Goal: Task Accomplishment & Management: Manage account settings

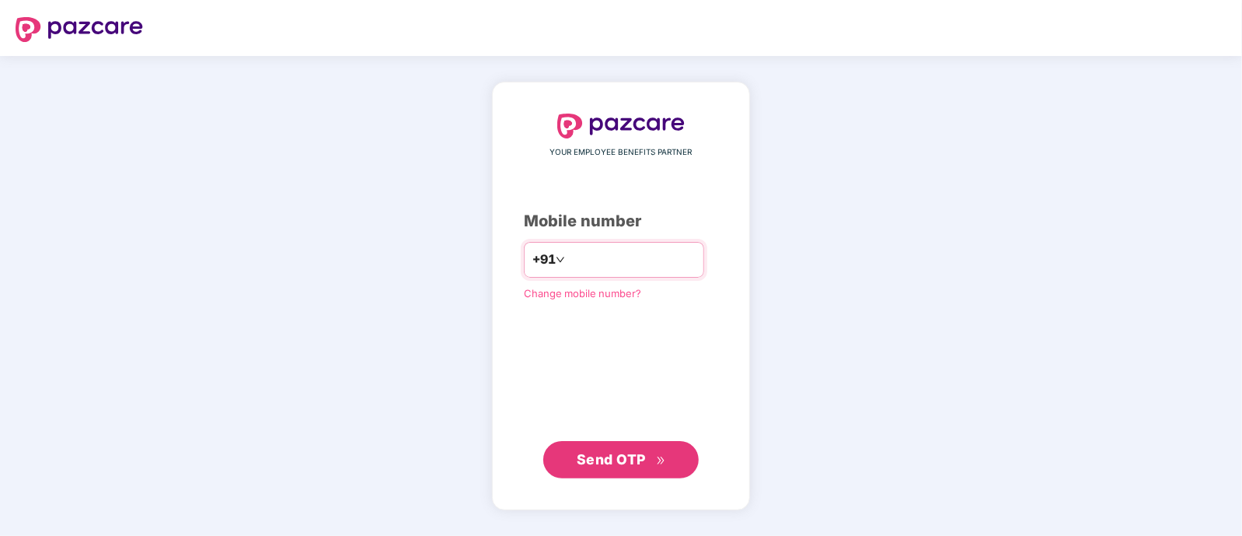
type input "**********"
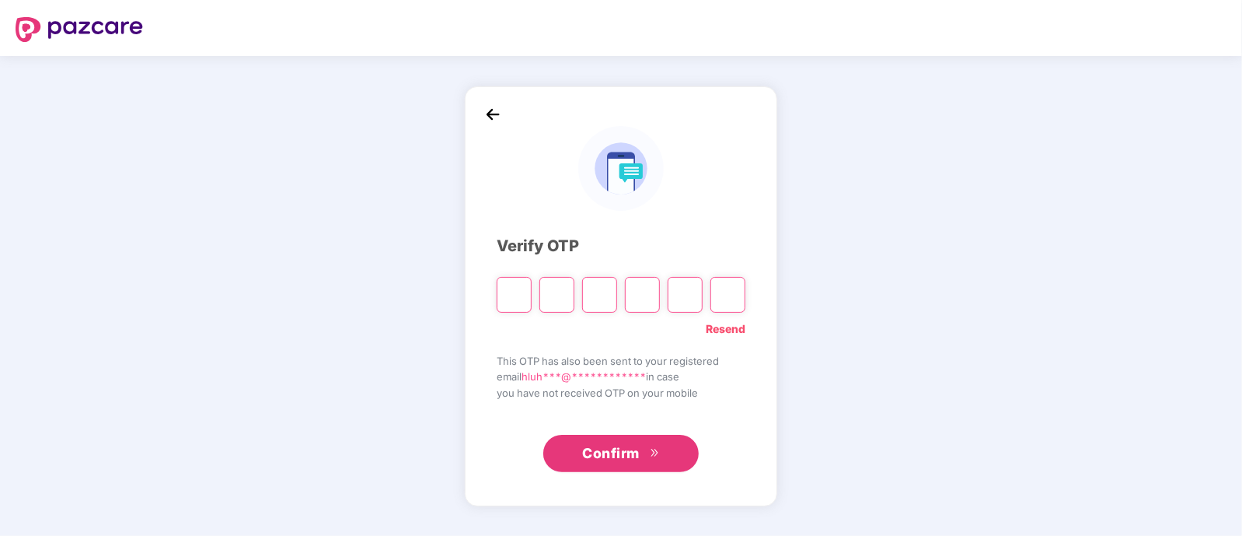
paste input "*"
type input "*"
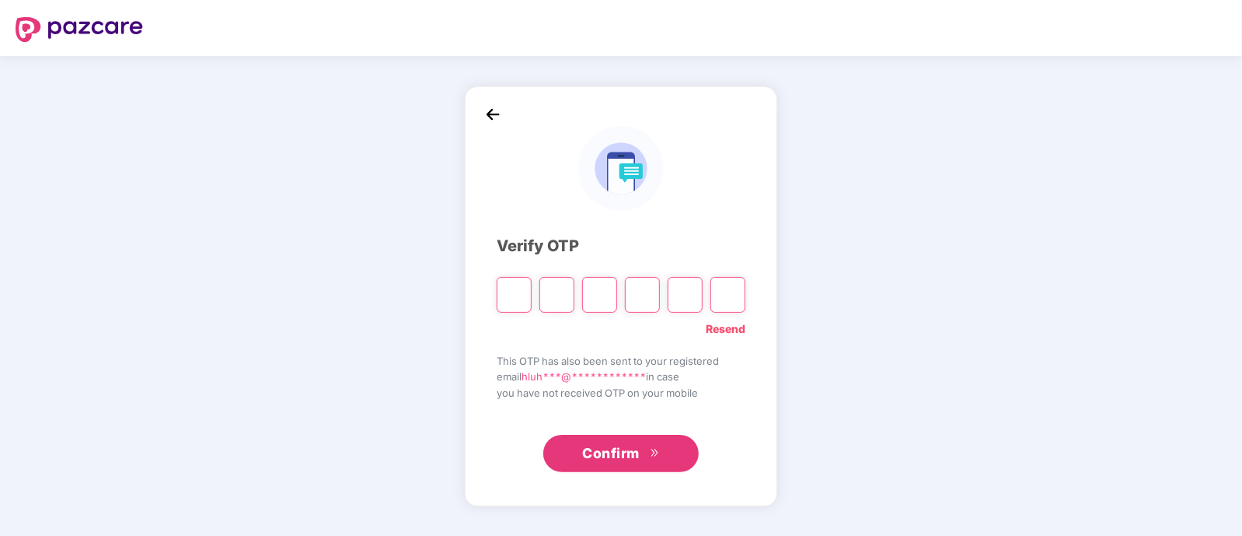
type input "*"
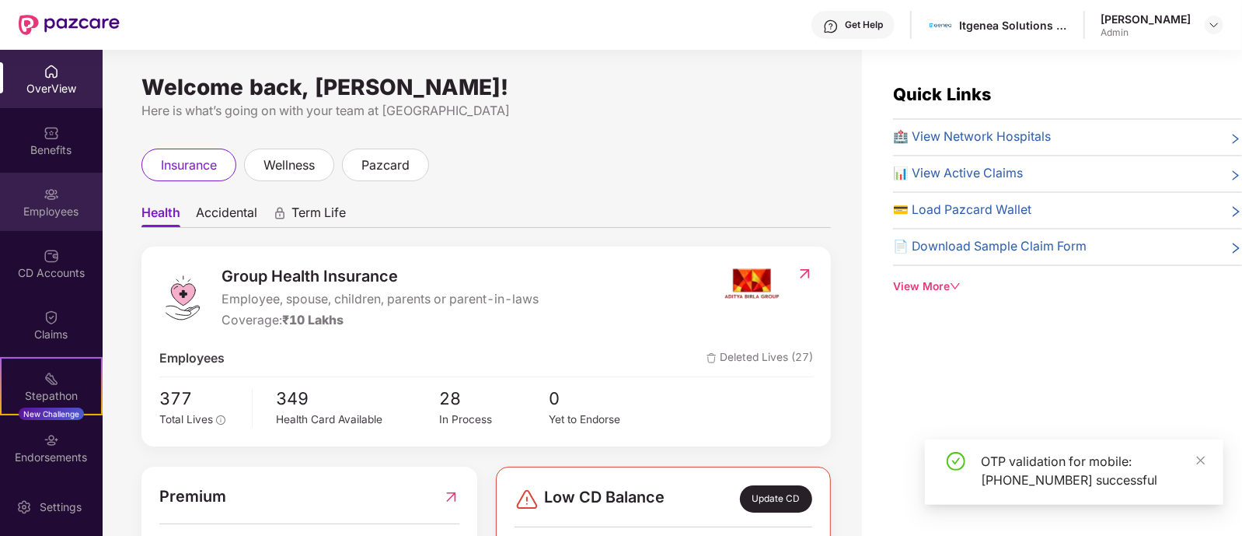
click at [57, 202] on div "Employees" at bounding box center [51, 202] width 103 height 58
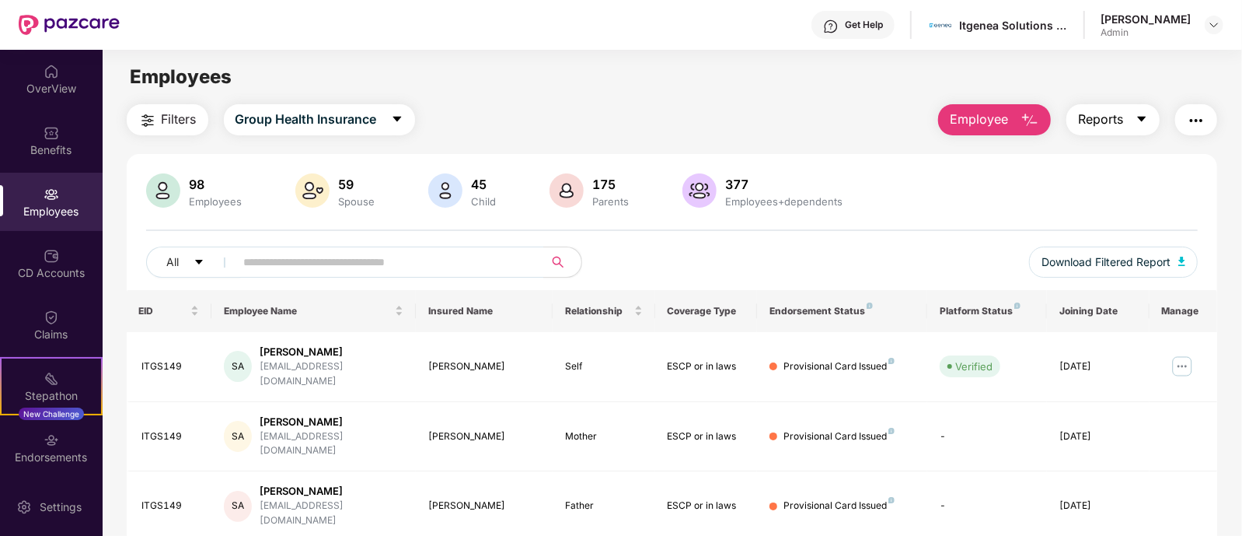
click at [1133, 114] on button "Reports" at bounding box center [1113, 119] width 93 height 31
click at [569, 99] on main "Employees Filters Group Health Insurance Employee Reports 98 Employees 59 Spous…" at bounding box center [672, 318] width 1139 height 536
click at [187, 113] on span "Filters" at bounding box center [179, 119] width 35 height 19
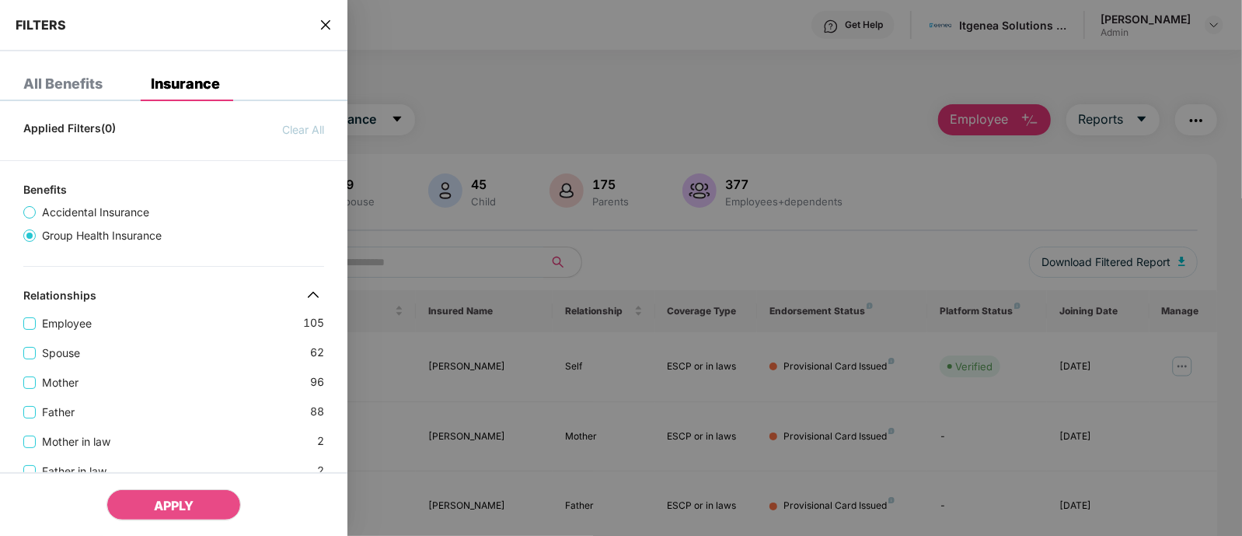
click at [513, 109] on div at bounding box center [621, 268] width 1242 height 536
click at [484, 97] on div at bounding box center [621, 268] width 1242 height 536
click at [327, 30] on icon "close" at bounding box center [326, 25] width 12 height 12
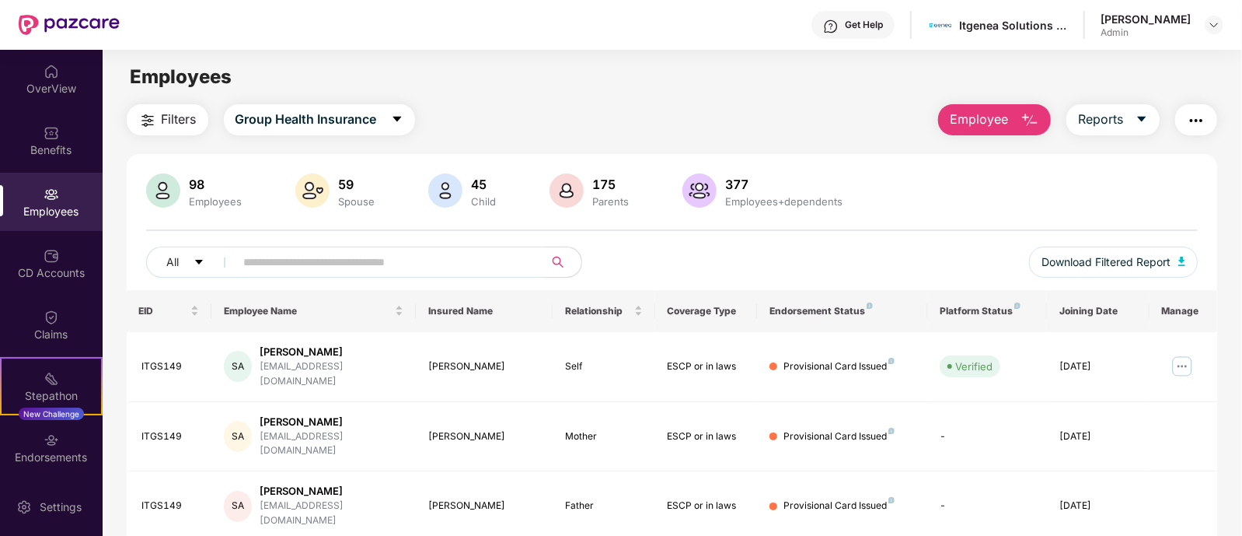
click at [194, 119] on span "Filters" at bounding box center [179, 119] width 35 height 19
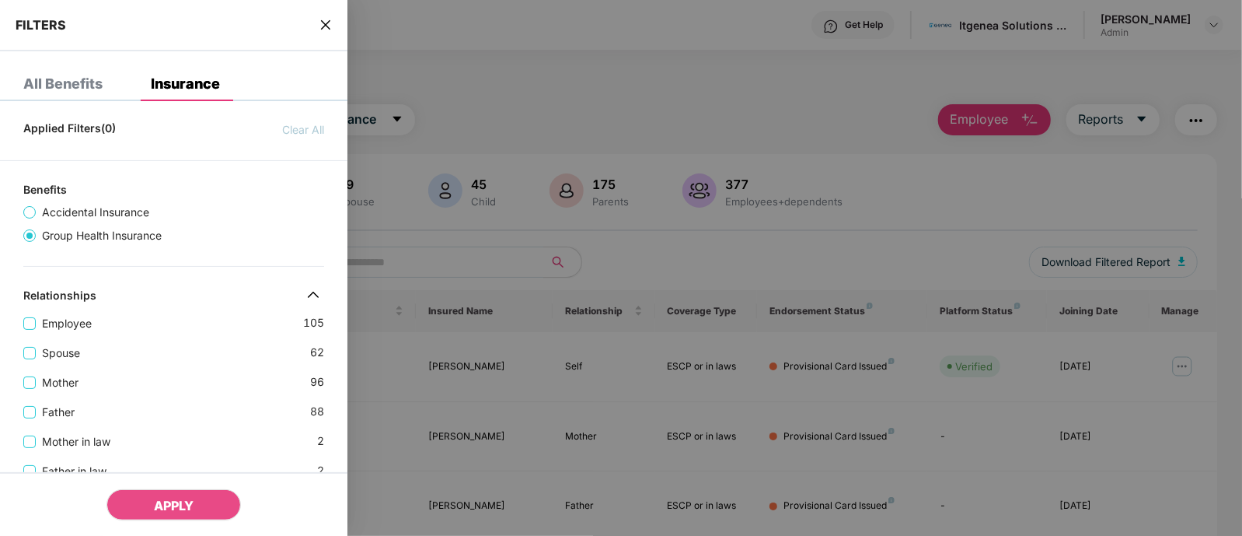
click at [555, 124] on div at bounding box center [621, 268] width 1242 height 536
click at [491, 110] on div at bounding box center [621, 268] width 1242 height 536
click at [546, 110] on div at bounding box center [621, 268] width 1242 height 536
click at [326, 21] on icon "close" at bounding box center [326, 25] width 12 height 12
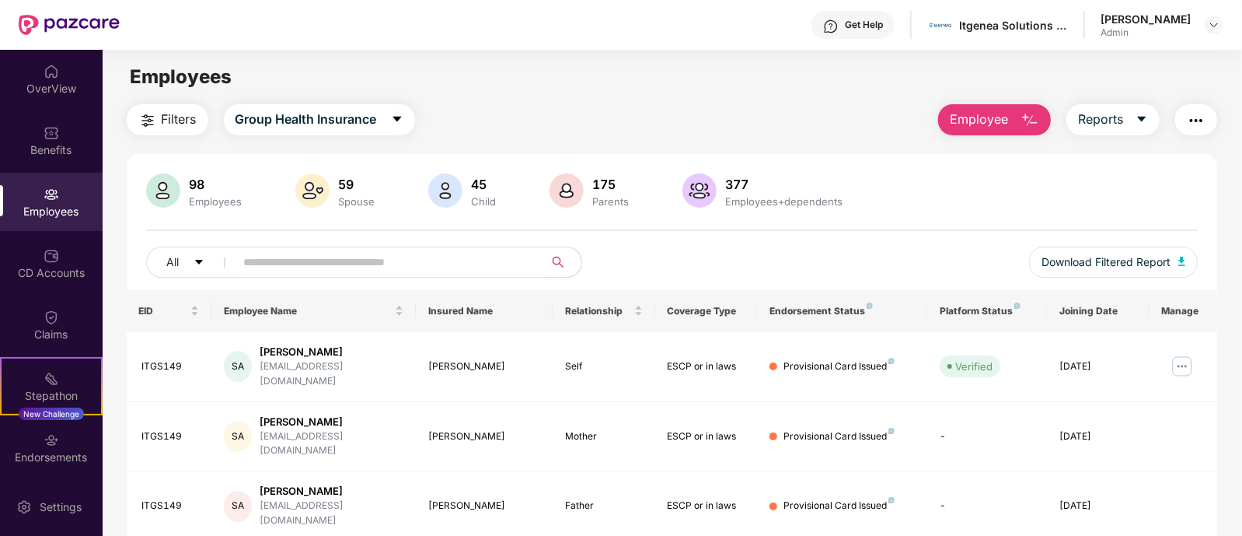
click at [187, 122] on span "Filters" at bounding box center [179, 119] width 35 height 19
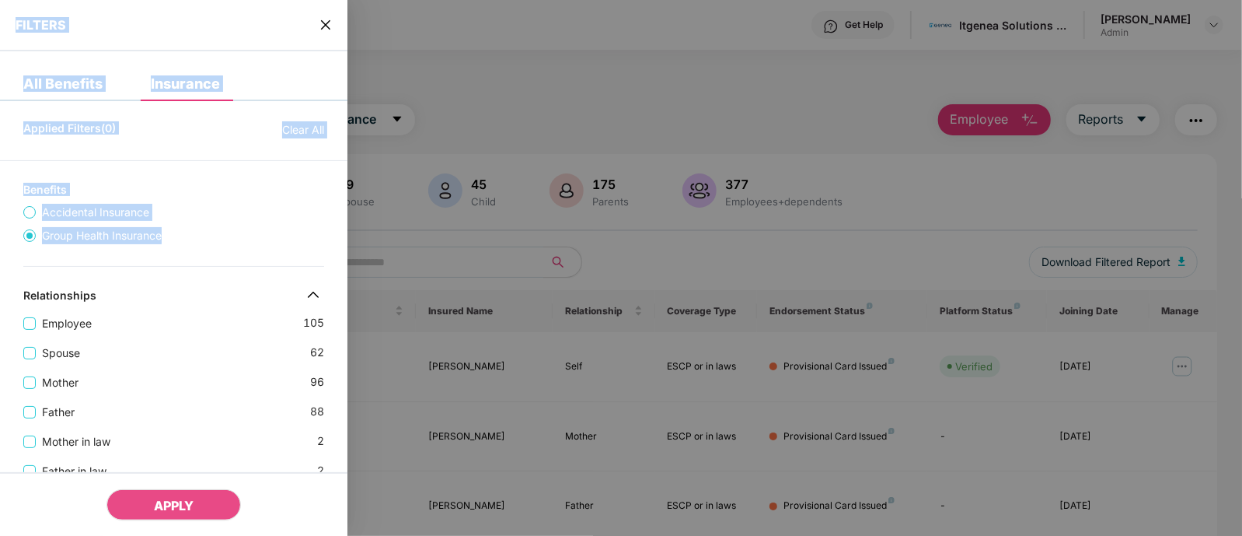
drag, startPoint x: 346, startPoint y: 243, endPoint x: 358, endPoint y: 451, distance: 207.9
click at [358, 451] on div "FILTERS All Benefits Insurance Applied Filters(0) Clear All Benefits Accidental…" at bounding box center [621, 268] width 1242 height 536
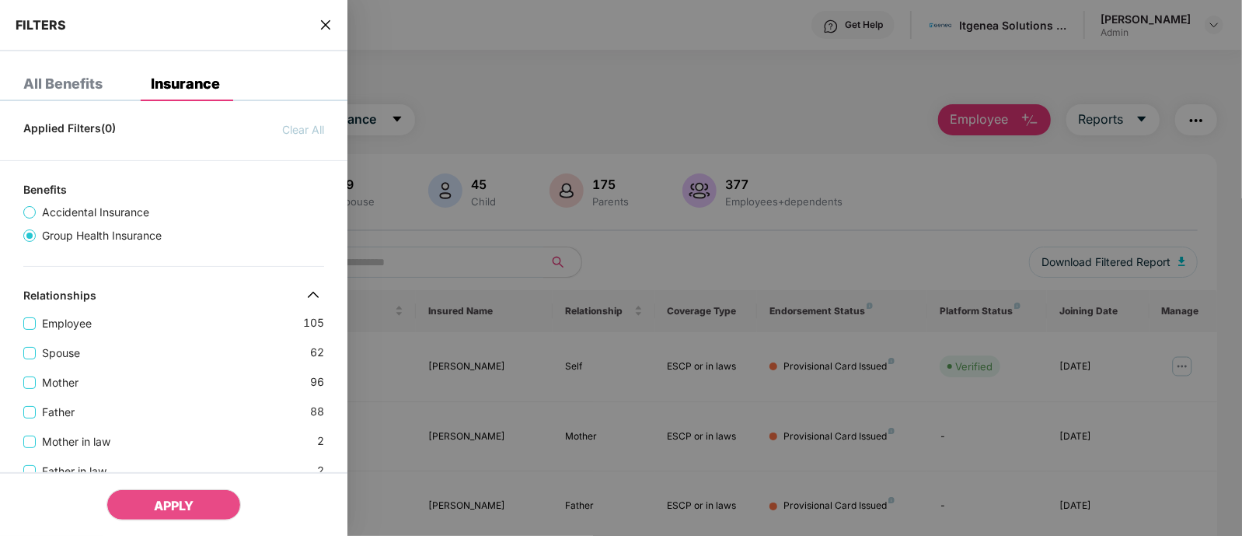
click at [346, 450] on div "Employee 105 Spouse 62 Mother [DEMOGRAPHIC_DATA] Father [DEMOGRAPHIC_DATA] Moth…" at bounding box center [173, 405] width 347 height 207
click at [525, 72] on div at bounding box center [621, 268] width 1242 height 536
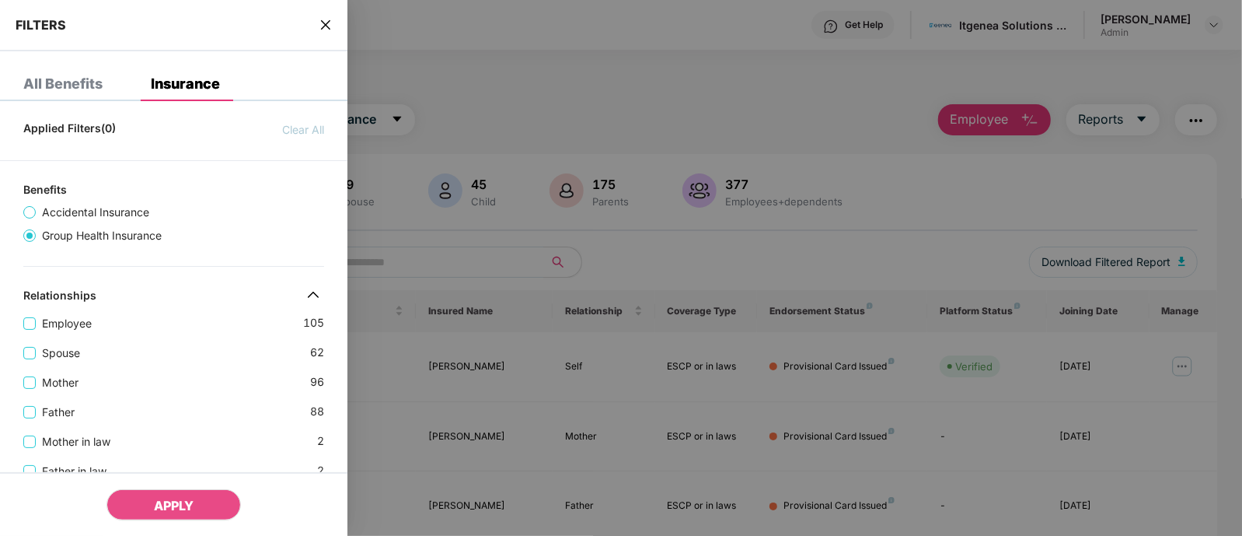
click at [325, 22] on icon "close" at bounding box center [326, 25] width 12 height 12
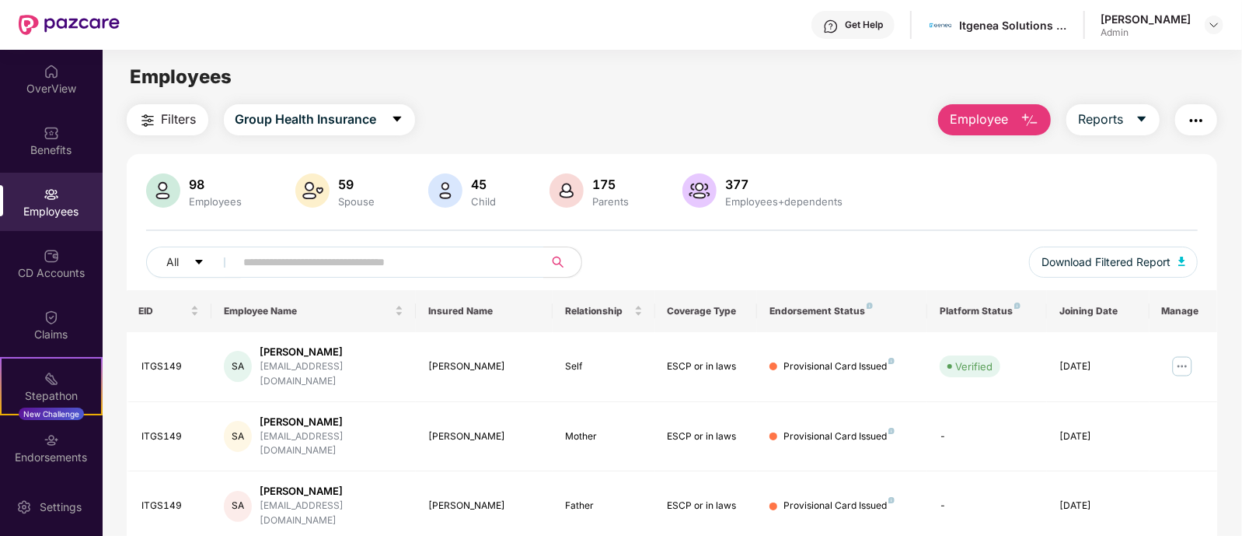
click at [999, 118] on span "Employee" at bounding box center [979, 119] width 58 height 19
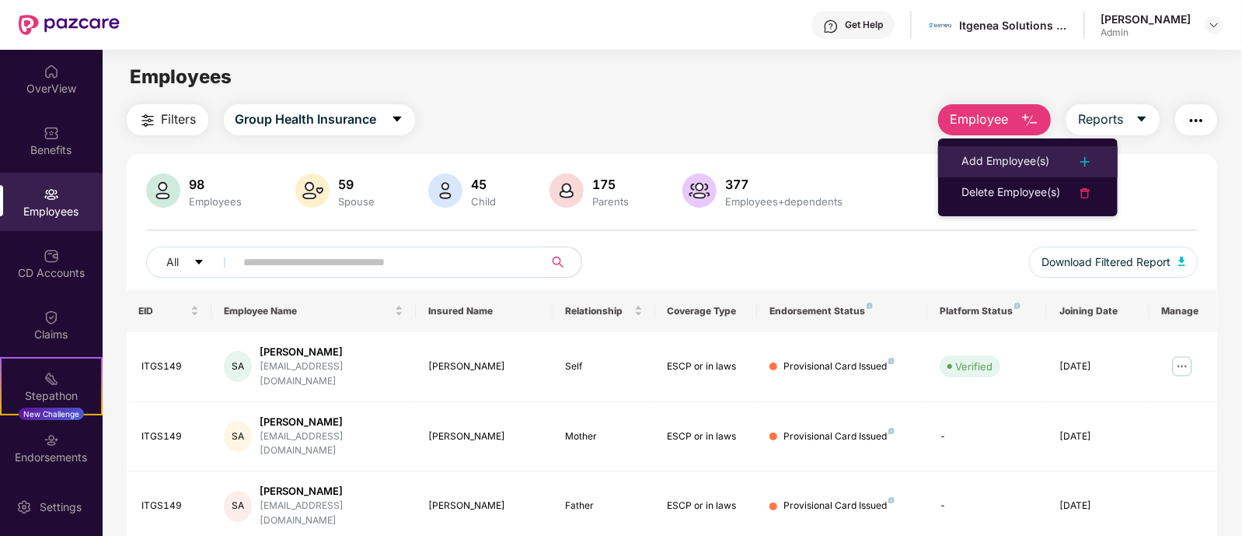
click at [997, 153] on div "Add Employee(s)" at bounding box center [1006, 161] width 88 height 19
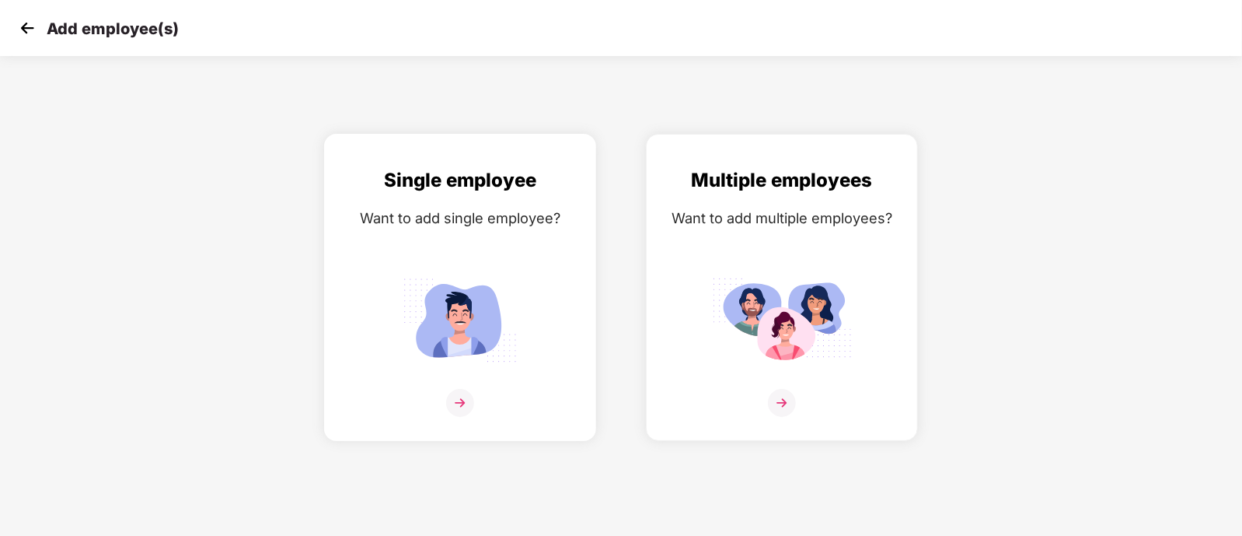
click at [494, 281] on img at bounding box center [460, 319] width 140 height 97
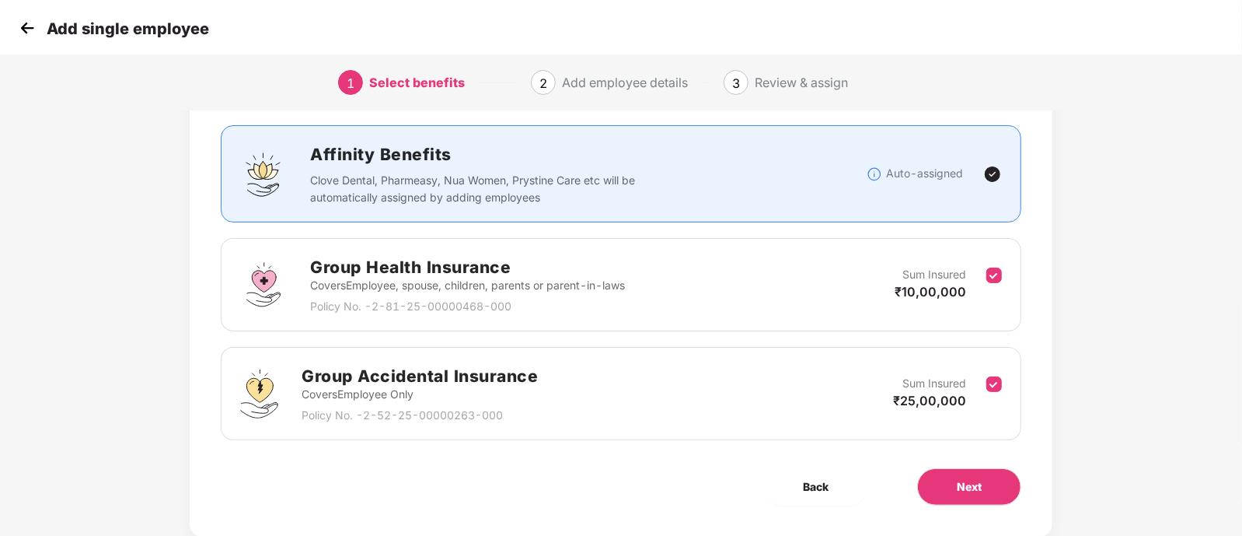
scroll to position [129, 0]
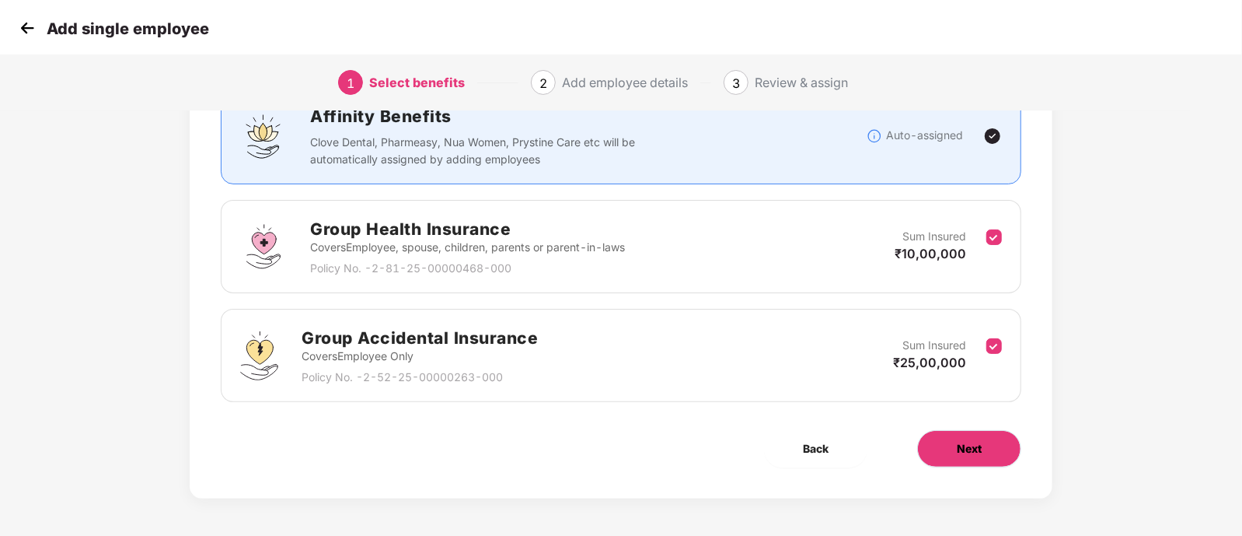
click at [984, 462] on button "Next" at bounding box center [969, 448] width 104 height 37
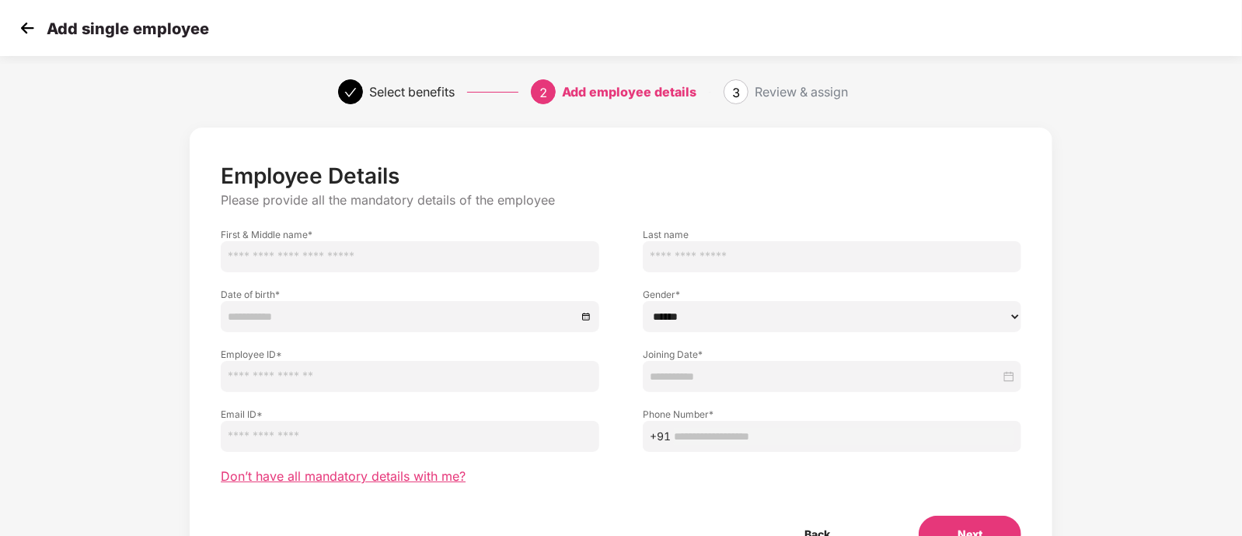
click at [403, 480] on span "Don’t have all mandatory details with me?" at bounding box center [343, 476] width 245 height 16
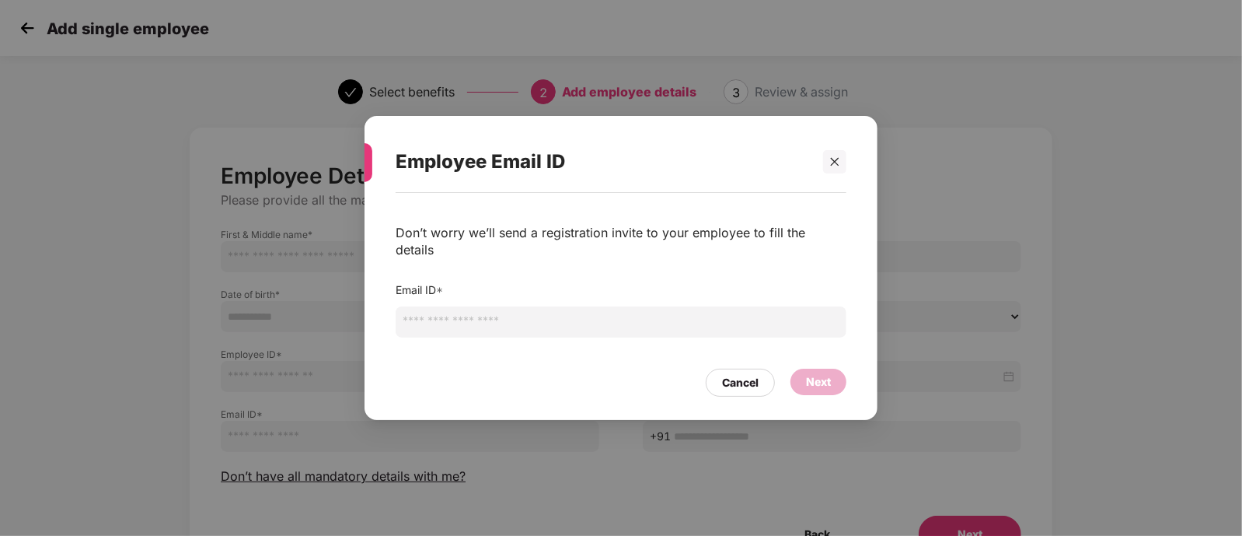
click at [466, 320] on input "email" at bounding box center [621, 321] width 451 height 31
type input "**********"
click at [827, 373] on div "Next" at bounding box center [818, 381] width 25 height 17
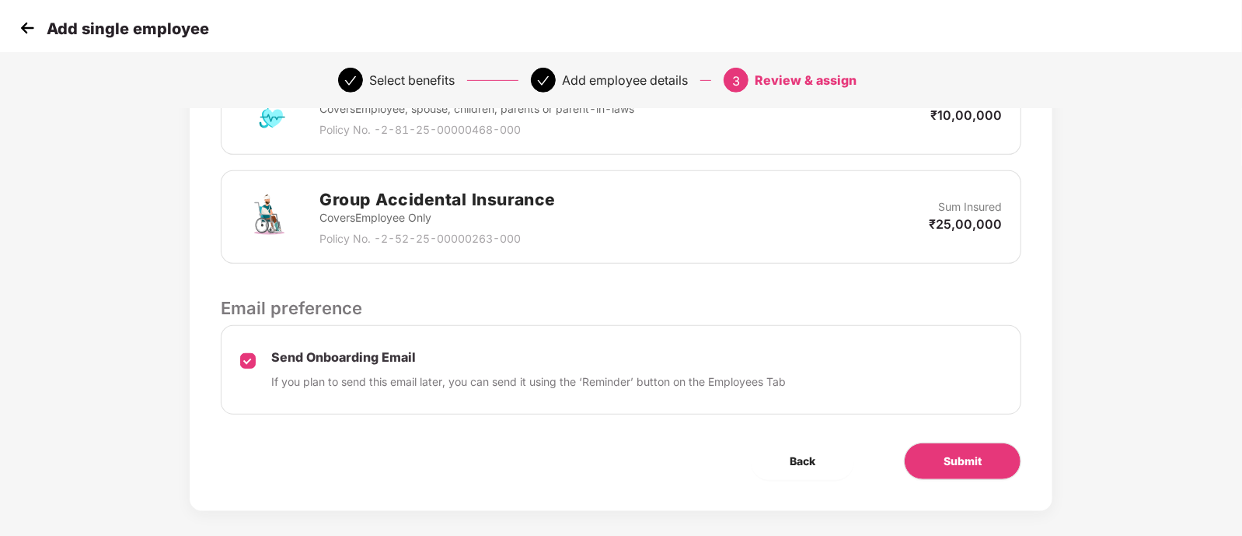
scroll to position [439, 0]
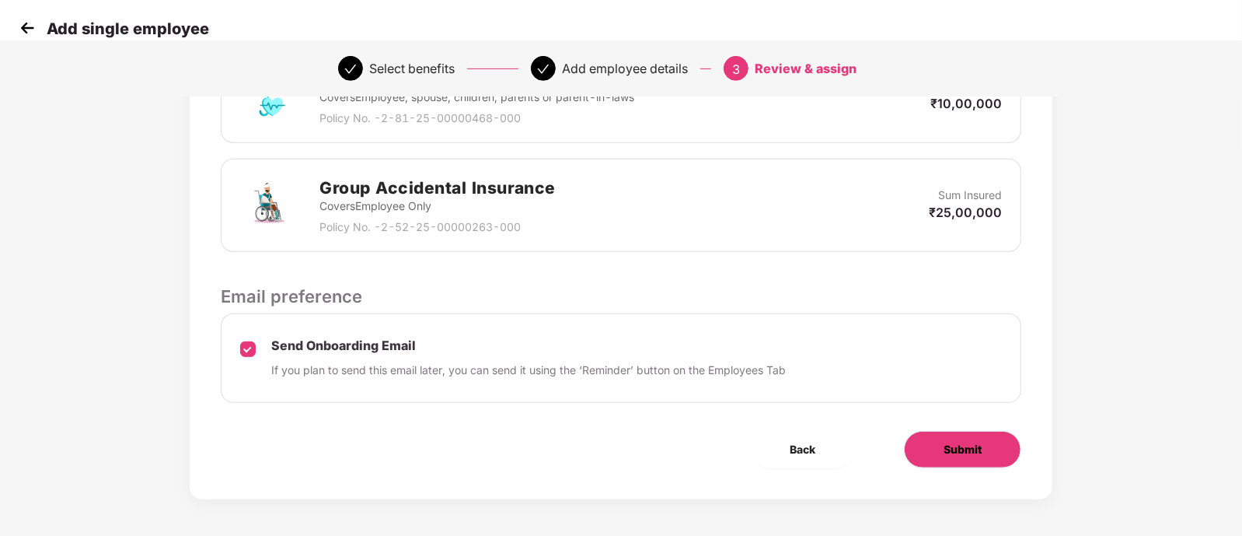
click at [965, 448] on span "Submit" at bounding box center [963, 449] width 38 height 17
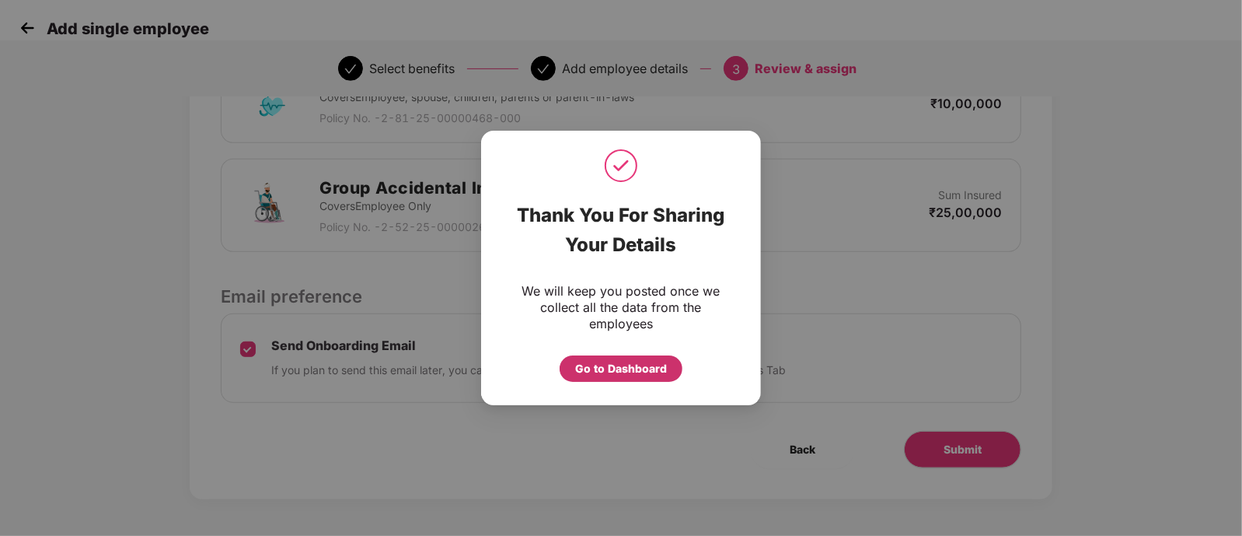
click at [631, 378] on div "Go to Dashboard" at bounding box center [621, 368] width 123 height 26
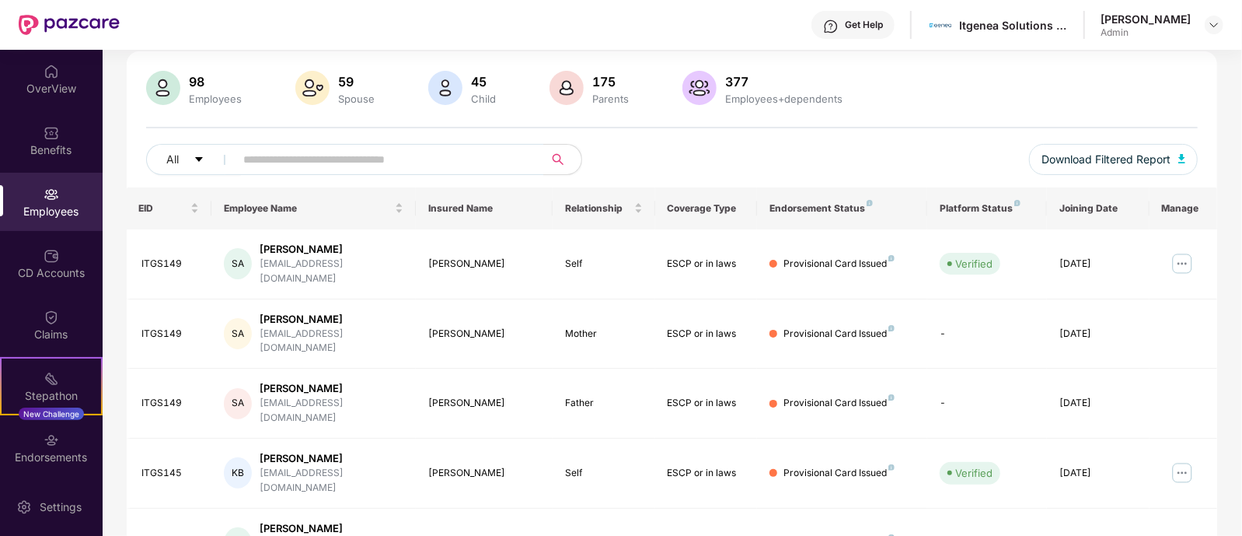
scroll to position [0, 0]
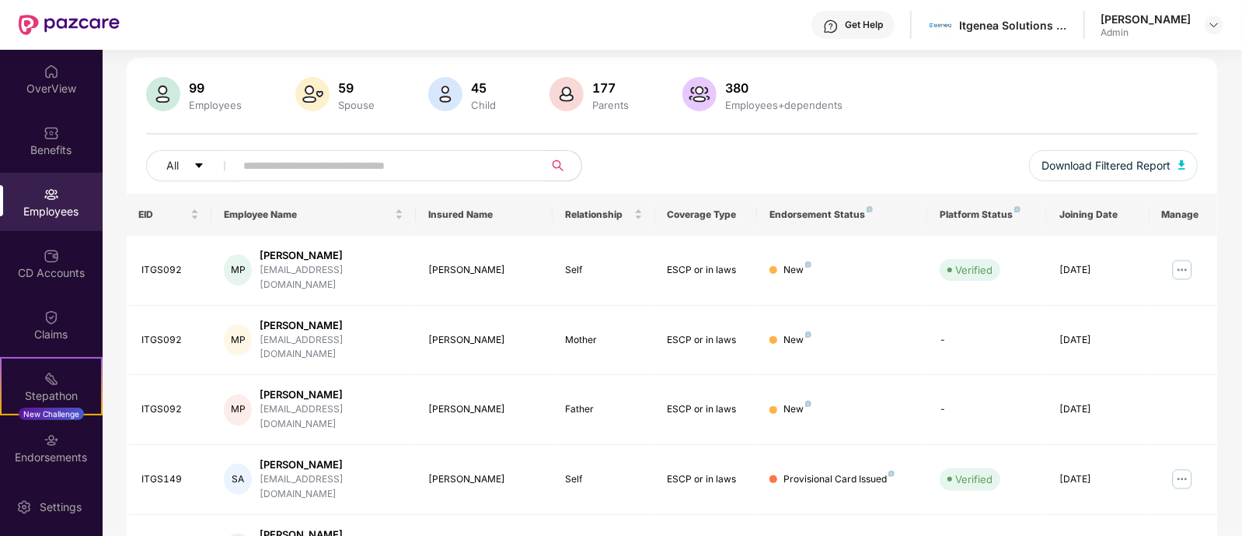
scroll to position [194, 0]
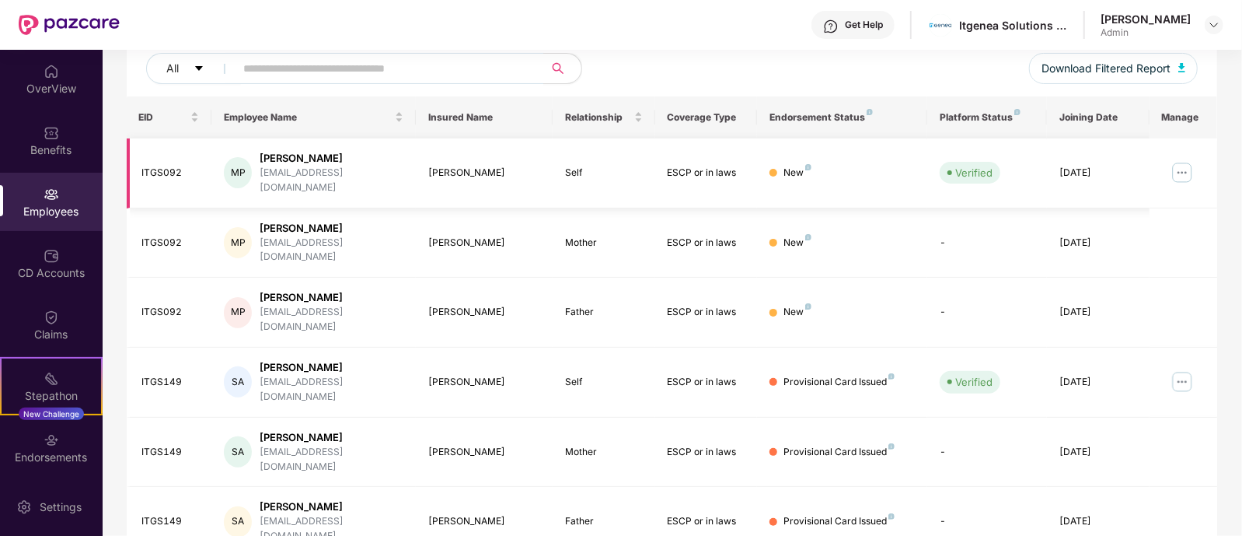
click at [1180, 166] on img at bounding box center [1182, 172] width 25 height 25
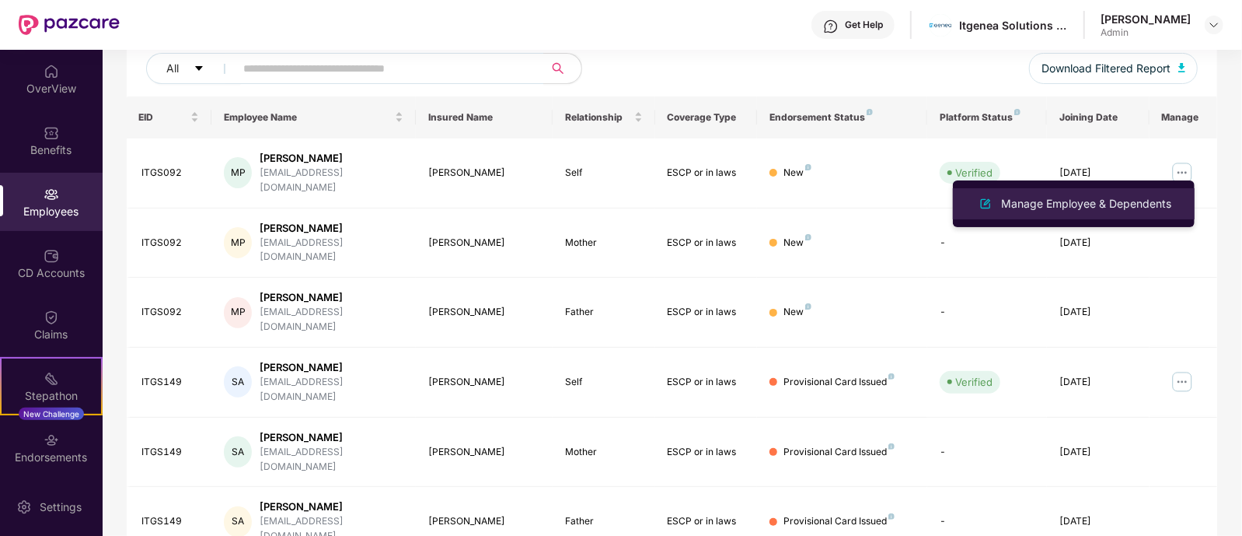
click at [1119, 196] on div "Manage Employee & Dependents" at bounding box center [1086, 203] width 176 height 17
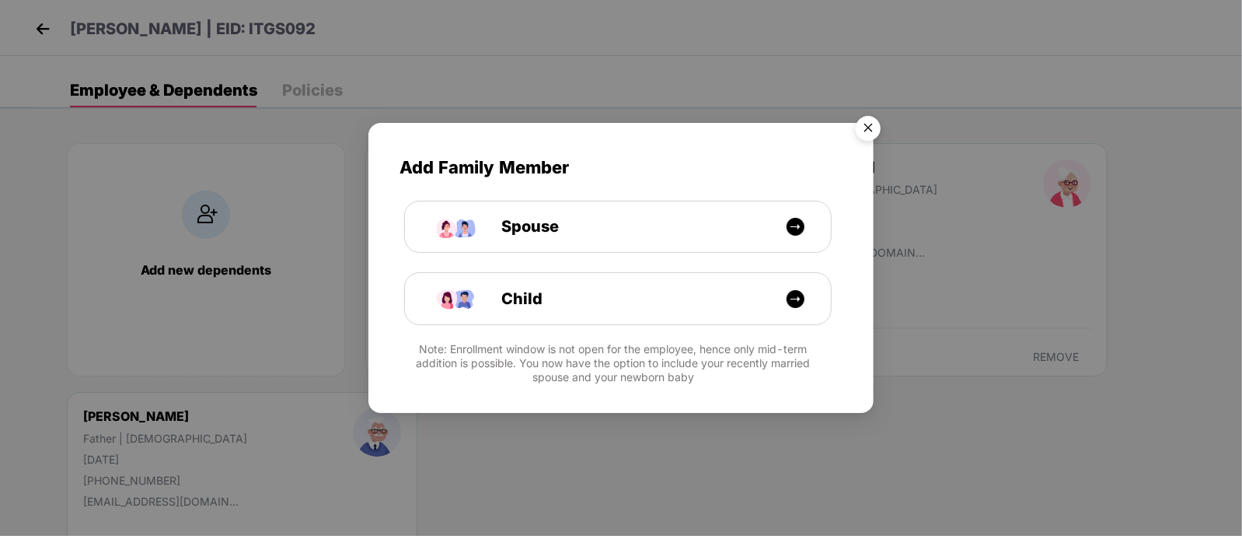
click at [863, 129] on img "Close" at bounding box center [869, 131] width 44 height 44
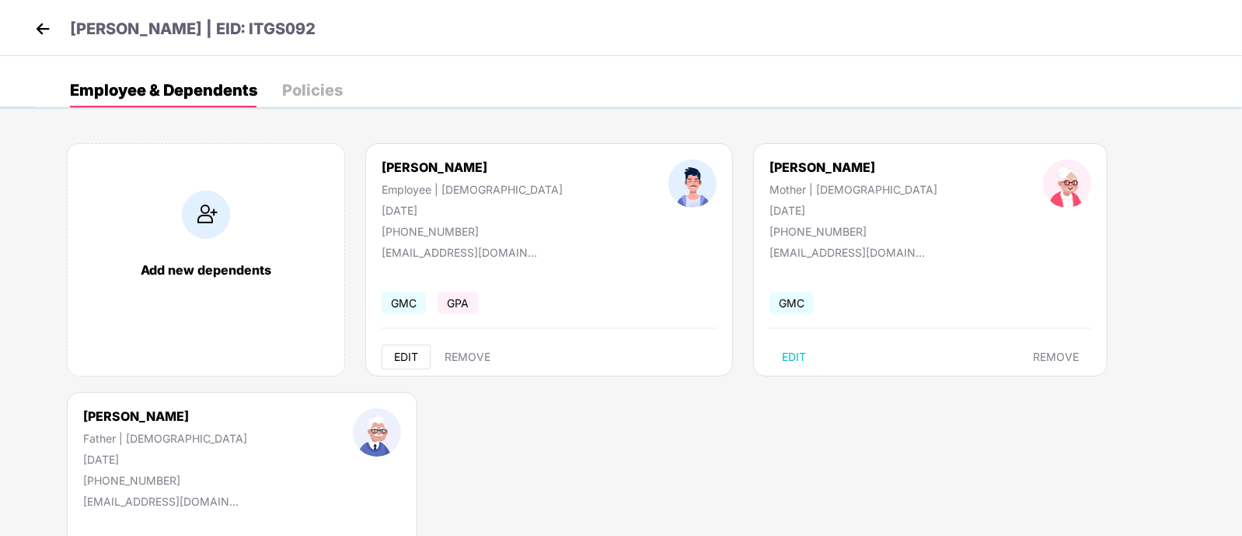
click at [408, 355] on span "EDIT" at bounding box center [406, 357] width 24 height 12
select select "****"
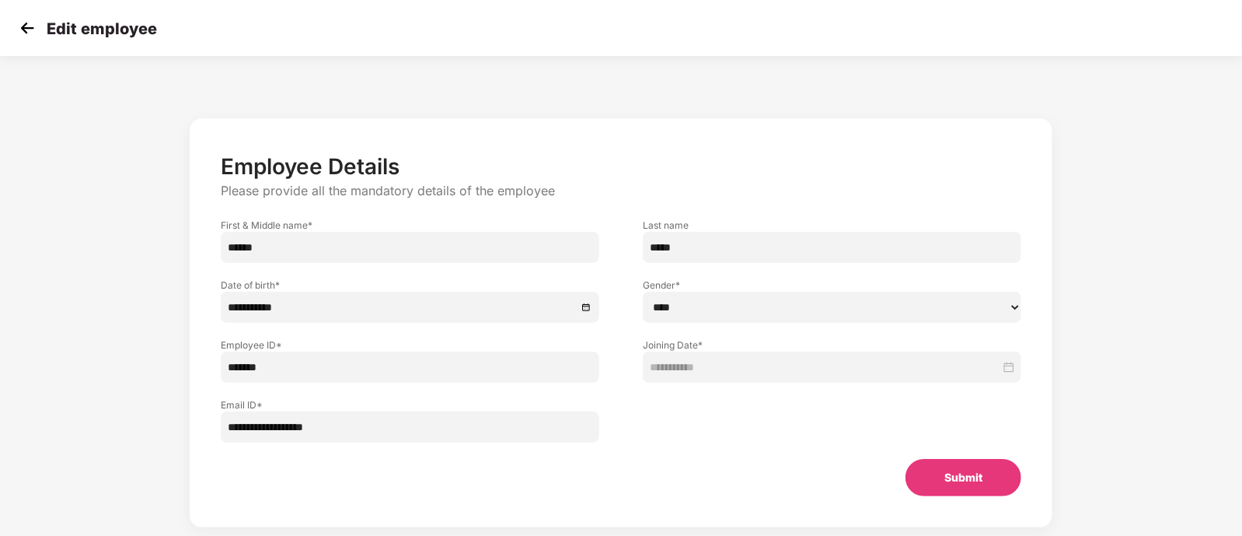
click at [1001, 362] on div "**********" at bounding box center [832, 366] width 365 height 17
click at [1139, 402] on div "**********" at bounding box center [620, 338] width 1035 height 456
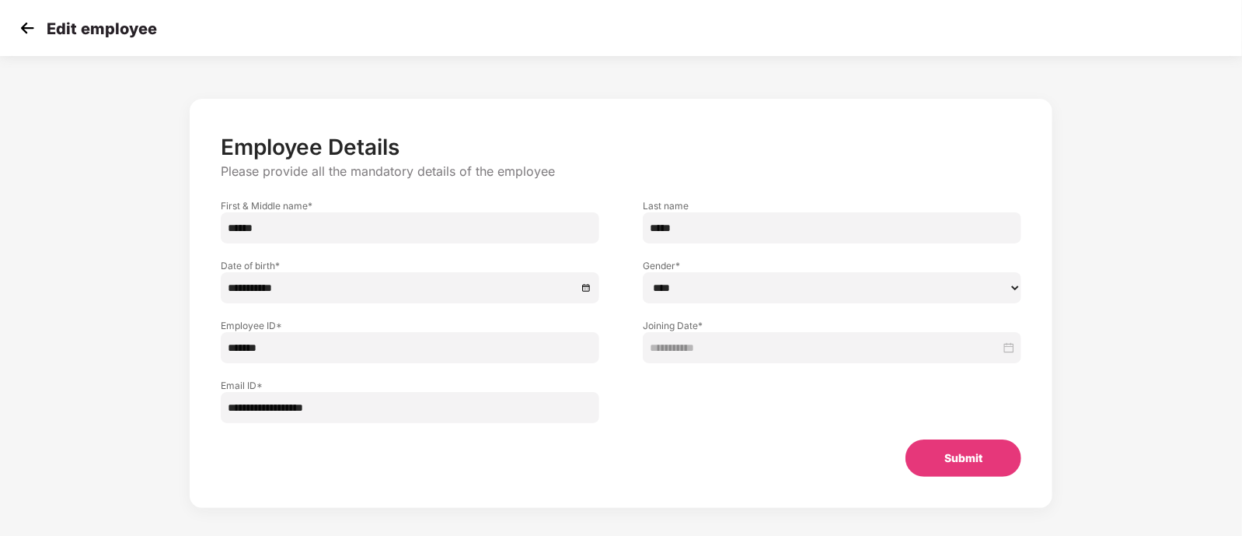
scroll to position [30, 0]
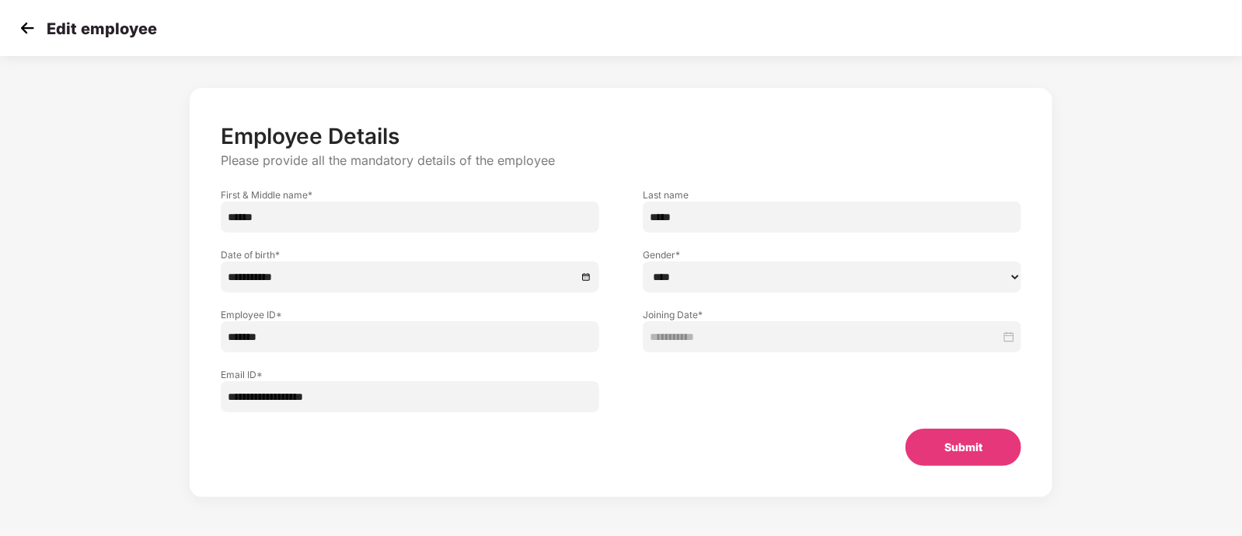
click at [39, 29] on div "Edit employee" at bounding box center [86, 28] width 141 height 23
click at [23, 28] on img at bounding box center [27, 27] width 23 height 23
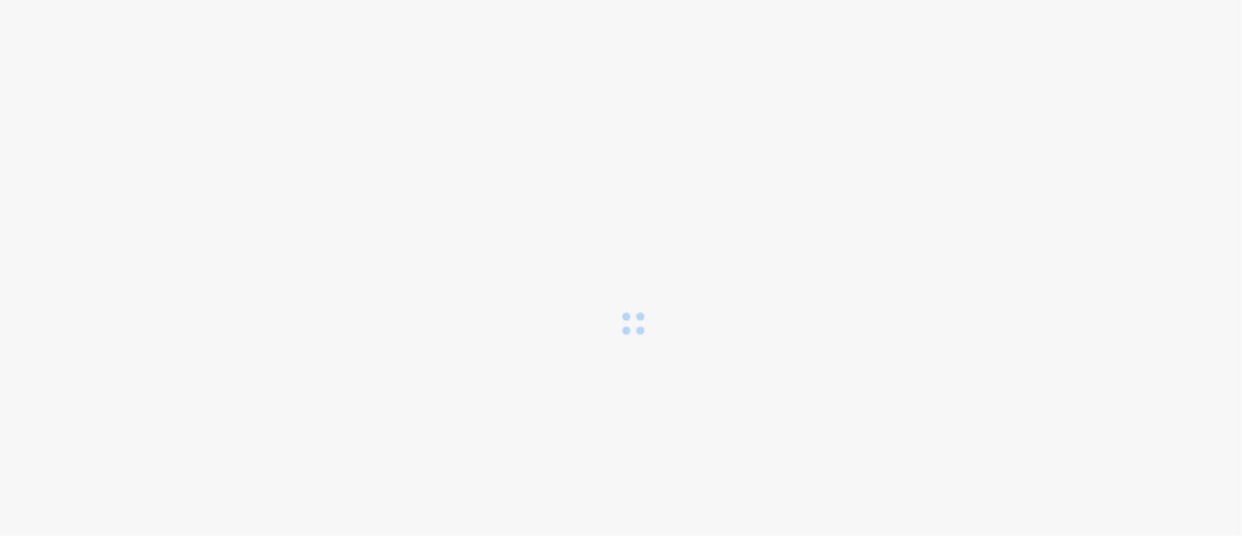
scroll to position [0, 0]
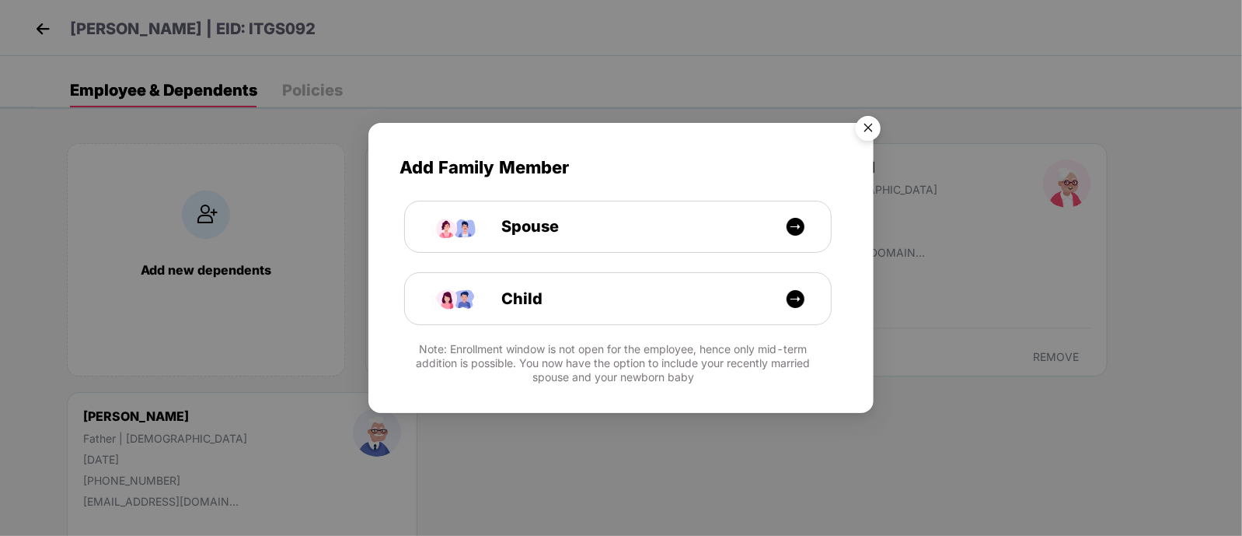
click at [881, 134] on img "Close" at bounding box center [869, 131] width 44 height 44
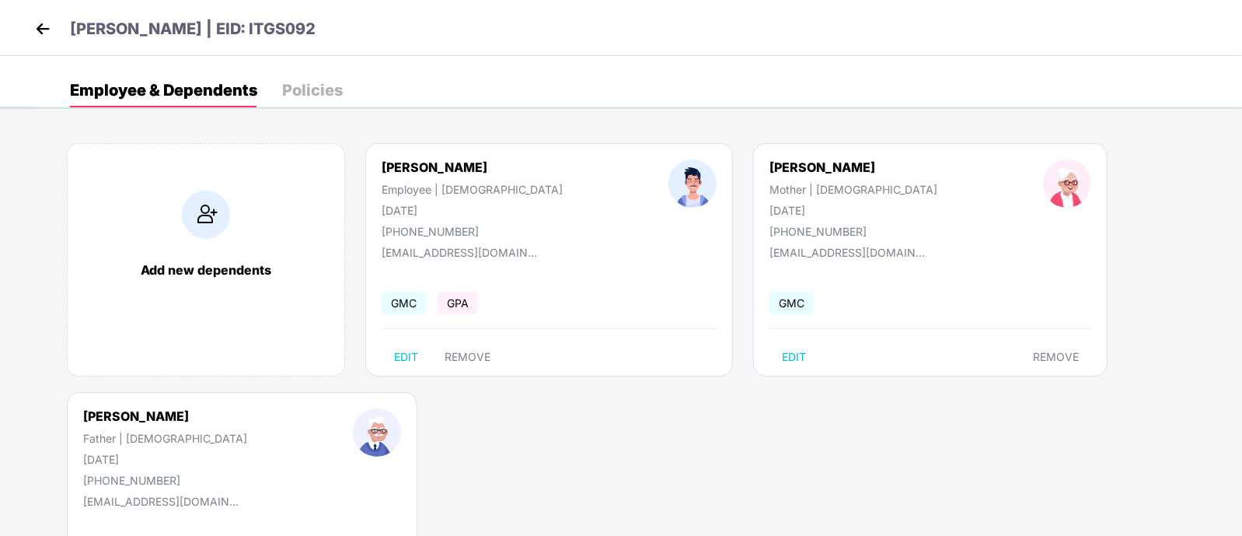
click at [33, 25] on img at bounding box center [42, 28] width 23 height 23
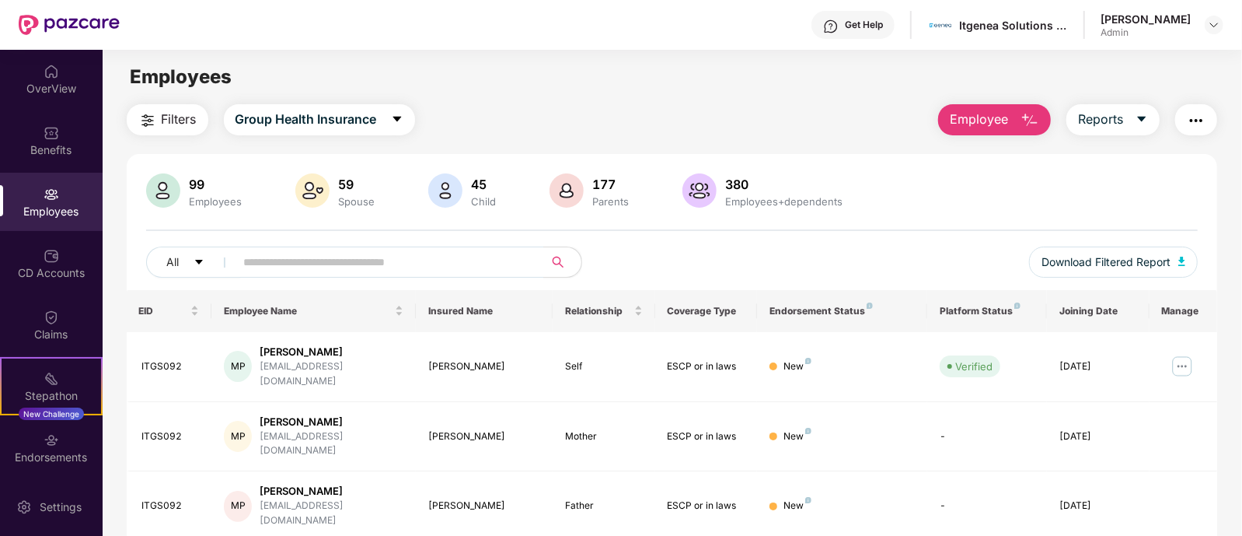
click at [1009, 124] on button "Employee" at bounding box center [994, 119] width 113 height 31
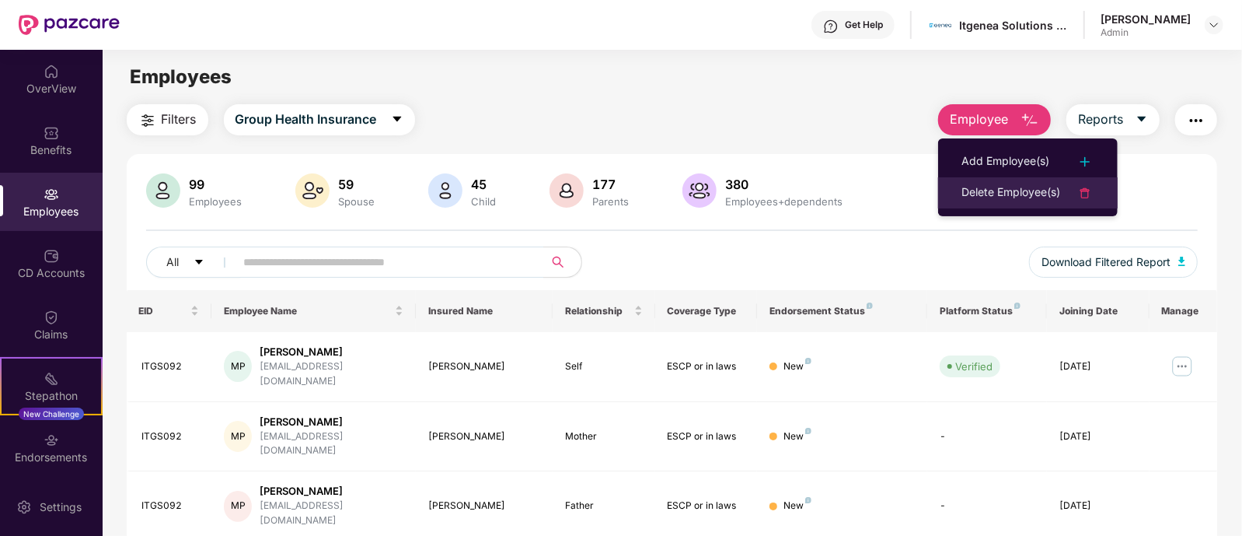
click at [1007, 195] on div "Delete Employee(s)" at bounding box center [1011, 192] width 99 height 19
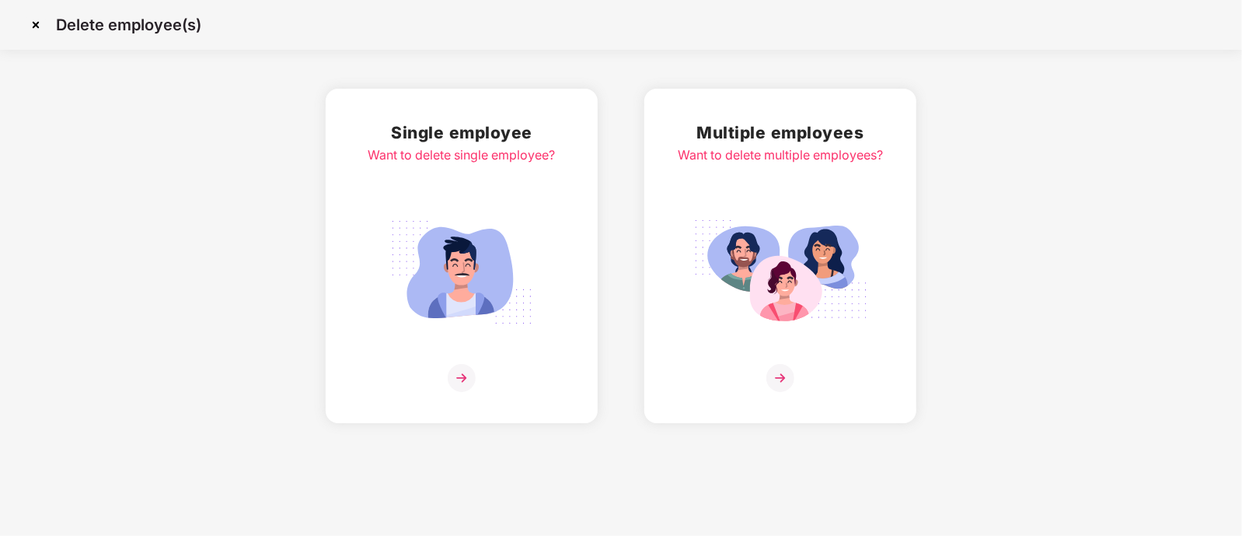
click at [471, 337] on div "Single employee Want to delete single employee?" at bounding box center [461, 256] width 187 height 272
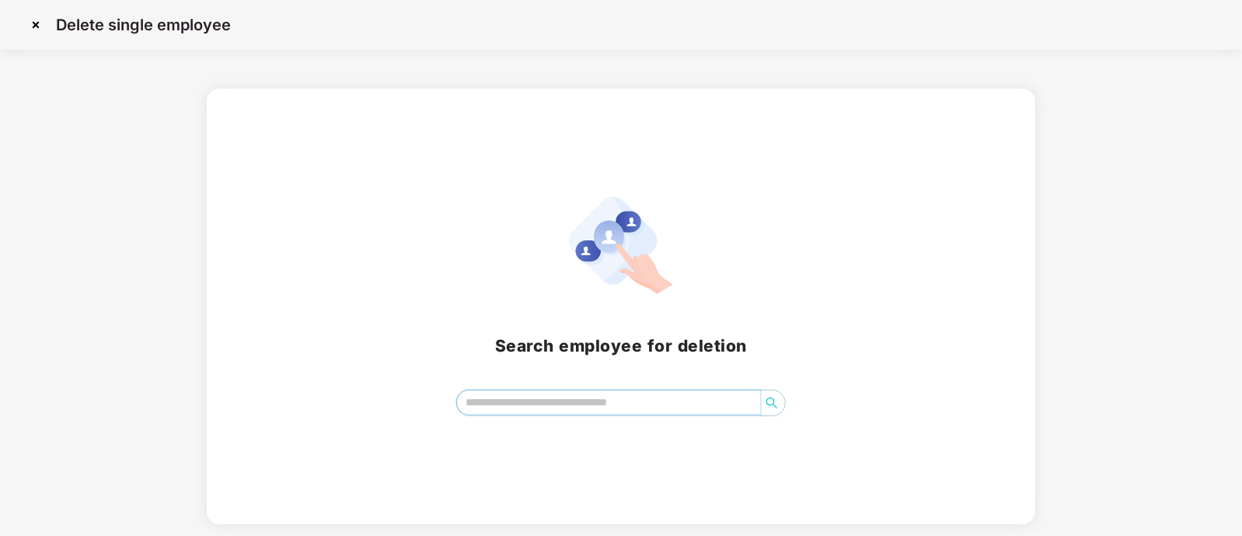
click at [536, 406] on input "search" at bounding box center [608, 401] width 303 height 23
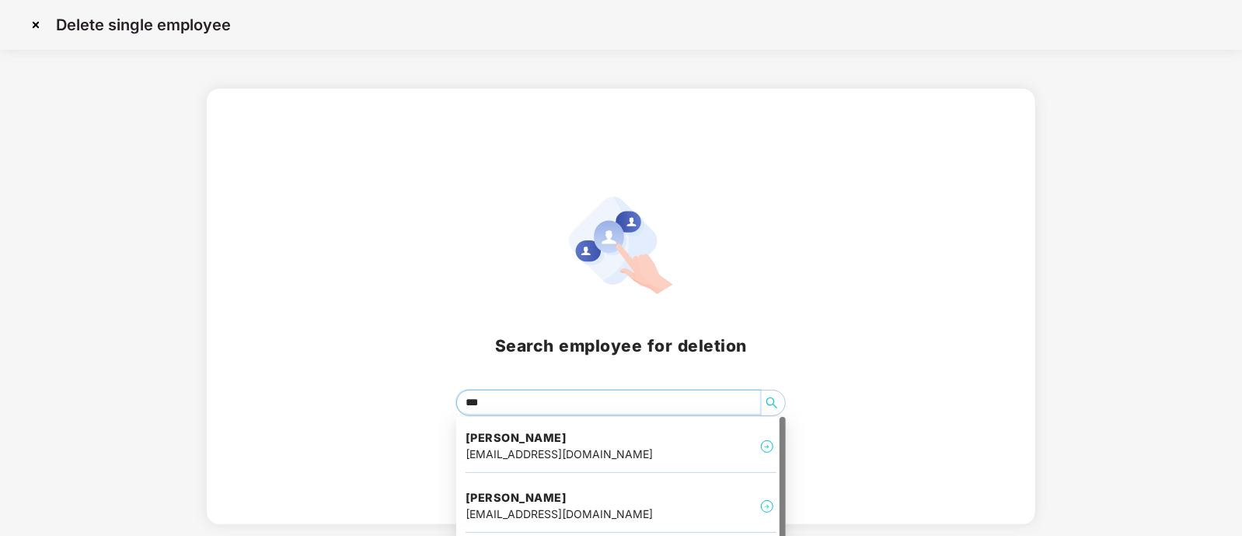
type input "****"
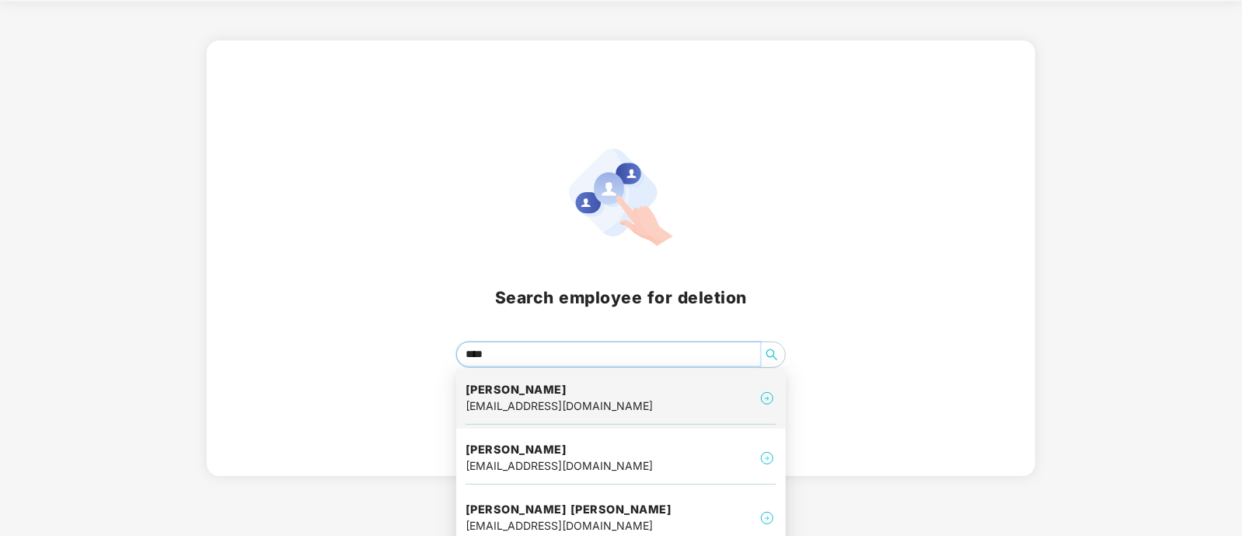
scroll to position [60, 0]
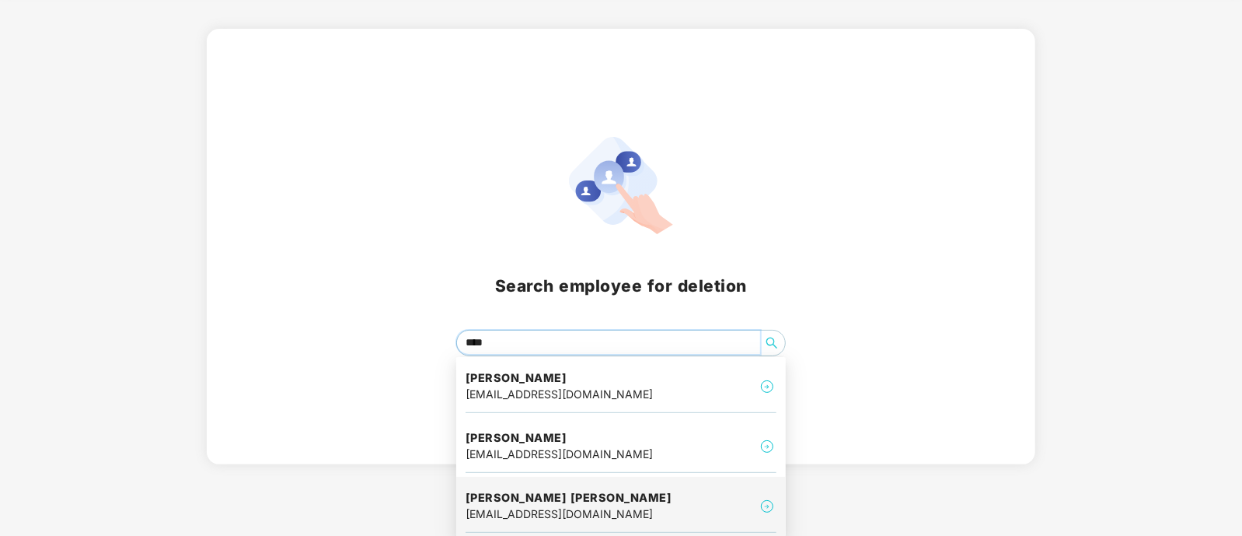
click at [597, 503] on h4 "Daniel Panakkal victor" at bounding box center [569, 498] width 207 height 16
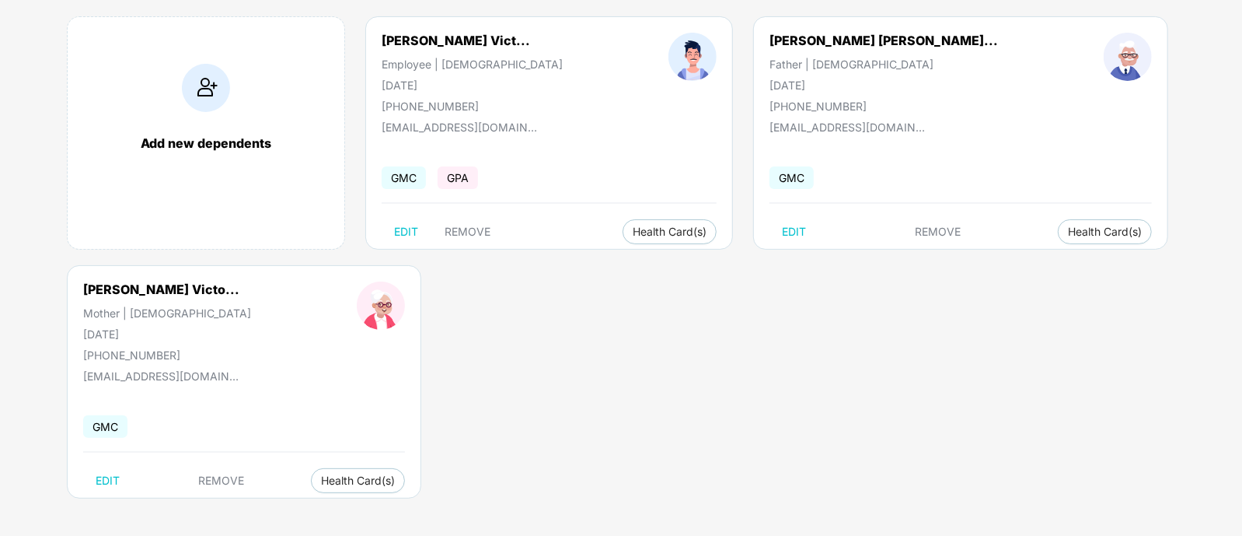
scroll to position [128, 0]
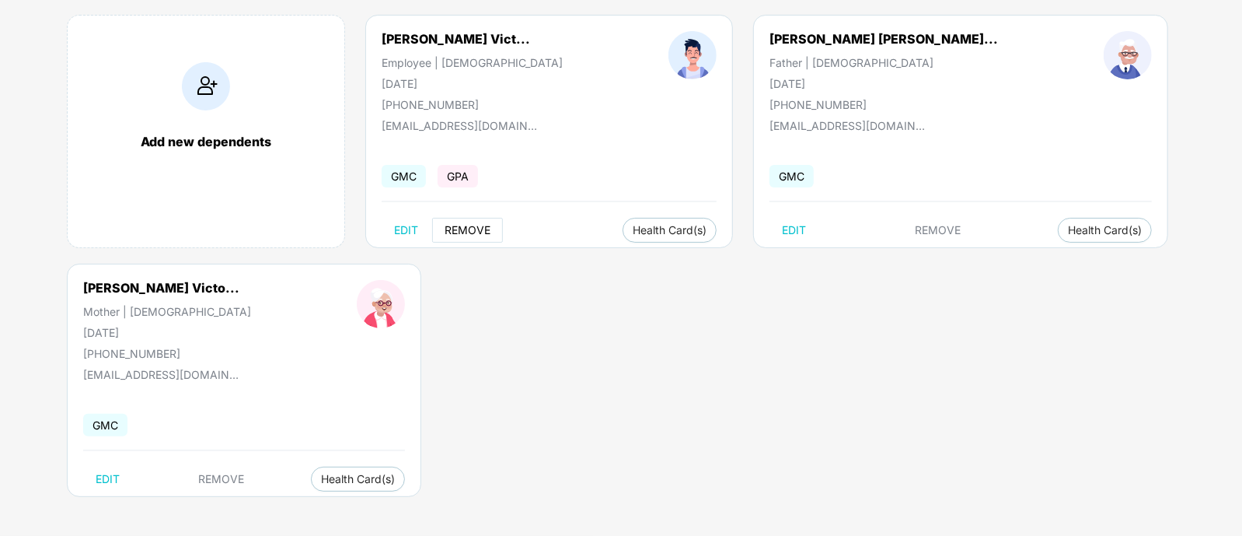
click at [480, 224] on span "REMOVE" at bounding box center [468, 230] width 46 height 12
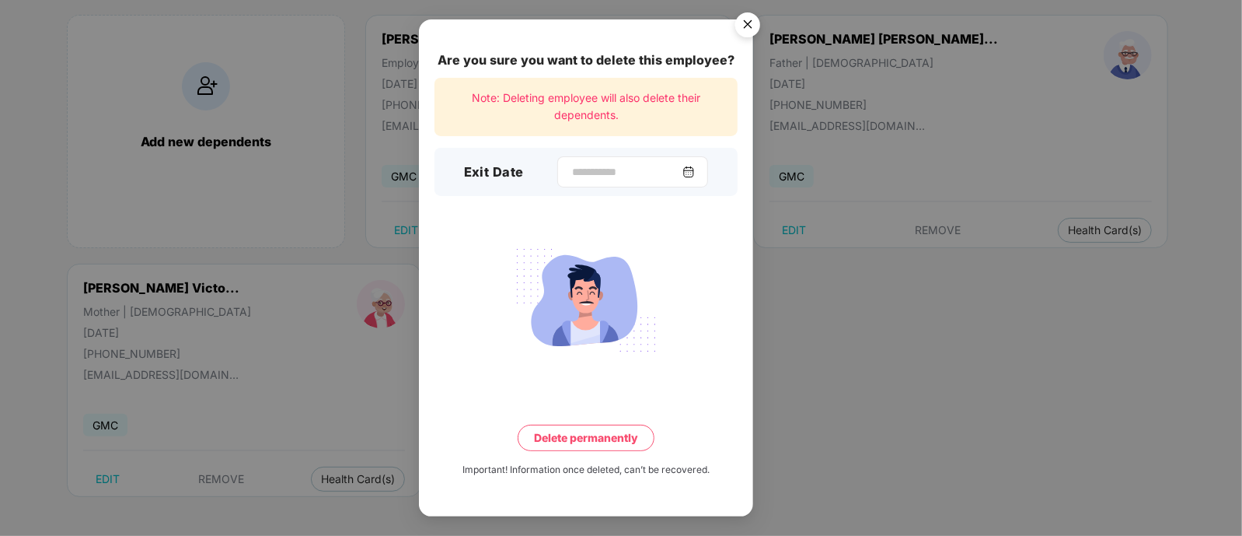
click at [695, 173] on img at bounding box center [689, 172] width 12 height 12
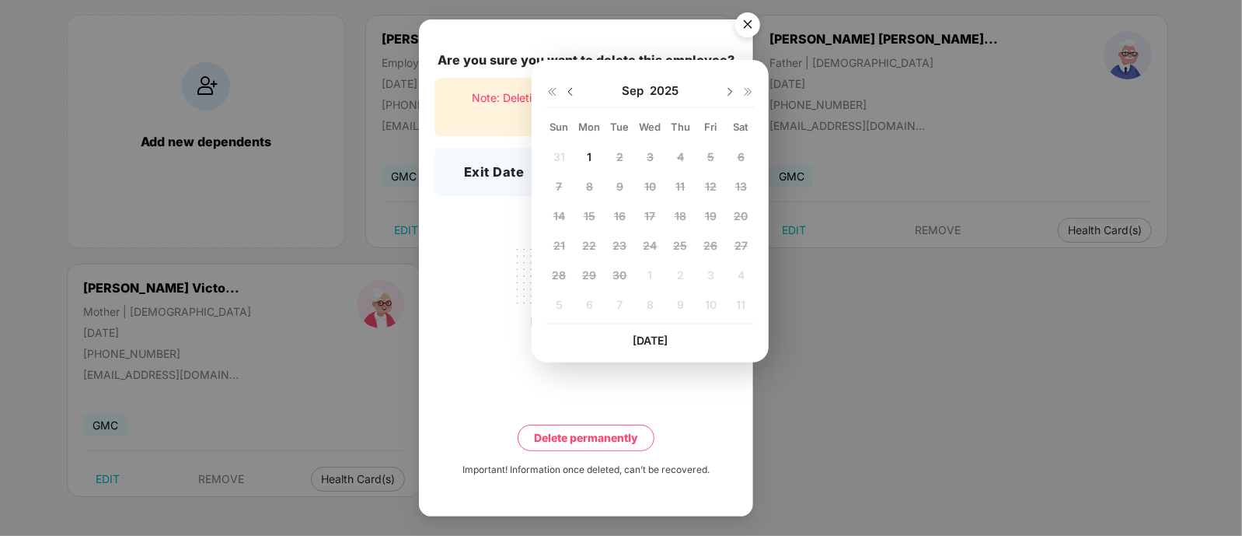
click at [586, 274] on div "31 1 2 3 4 5 6 7 8 9 10 11 12 13 14 15 16 17 18 19 20 21 22 23 24 25 26 27 28 2…" at bounding box center [650, 233] width 209 height 177
click at [640, 410] on div "Are you sure you want to delete this employee? Note: Deleting employee will als…" at bounding box center [586, 267] width 334 height 496
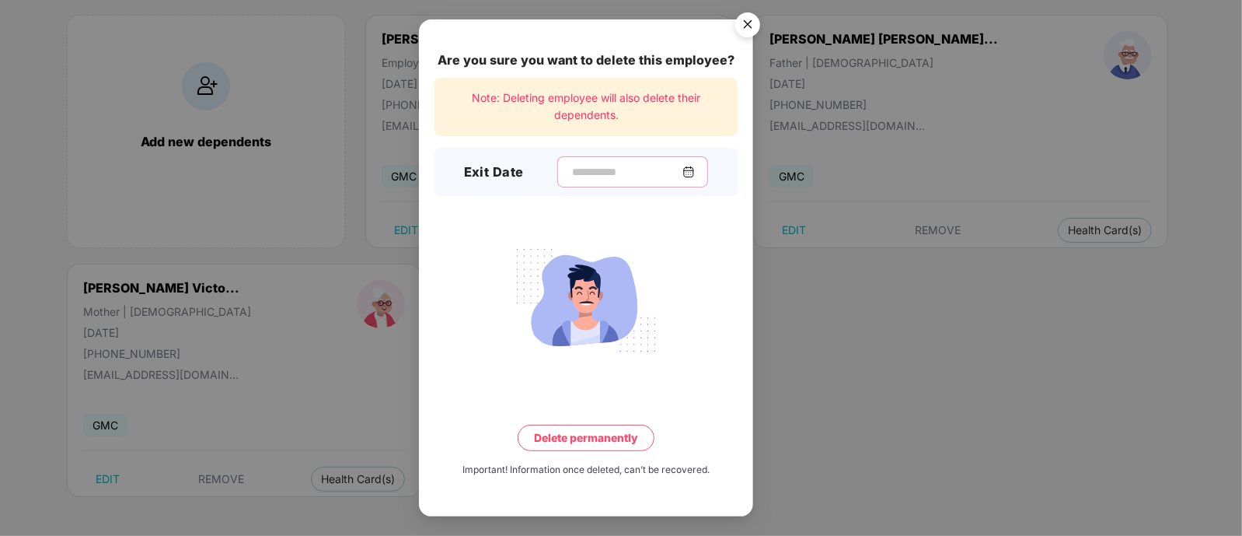
click at [606, 176] on input at bounding box center [627, 172] width 112 height 16
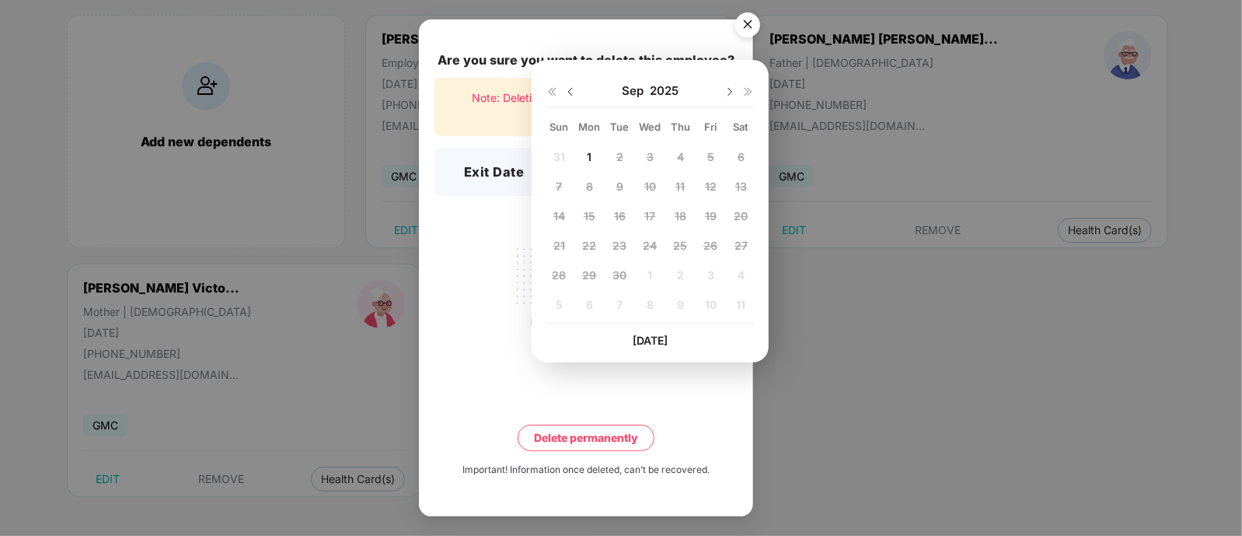
click at [646, 337] on span "Today" at bounding box center [650, 339] width 35 height 13
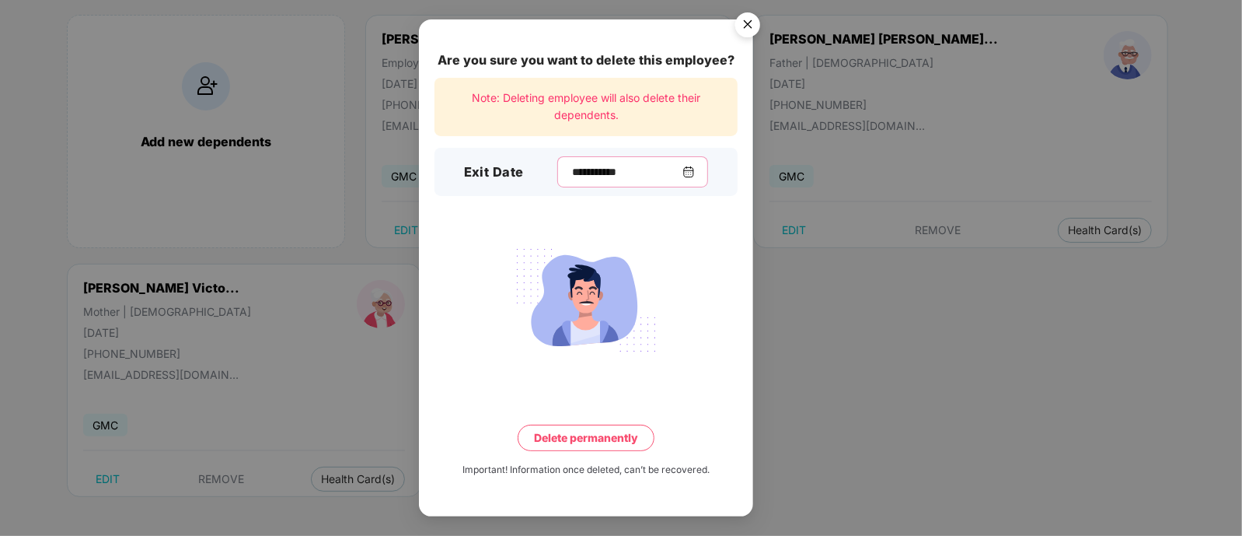
click at [683, 173] on input "**********" at bounding box center [627, 172] width 112 height 16
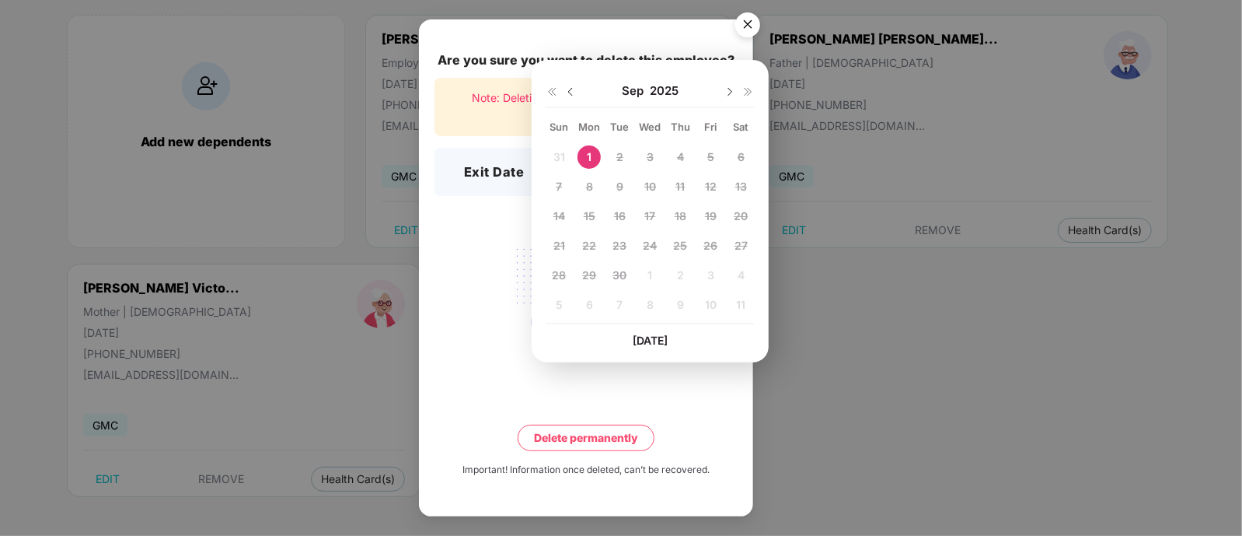
click at [573, 95] on img at bounding box center [570, 92] width 12 height 12
click at [707, 274] on span "29" at bounding box center [711, 274] width 14 height 13
type input "**********"
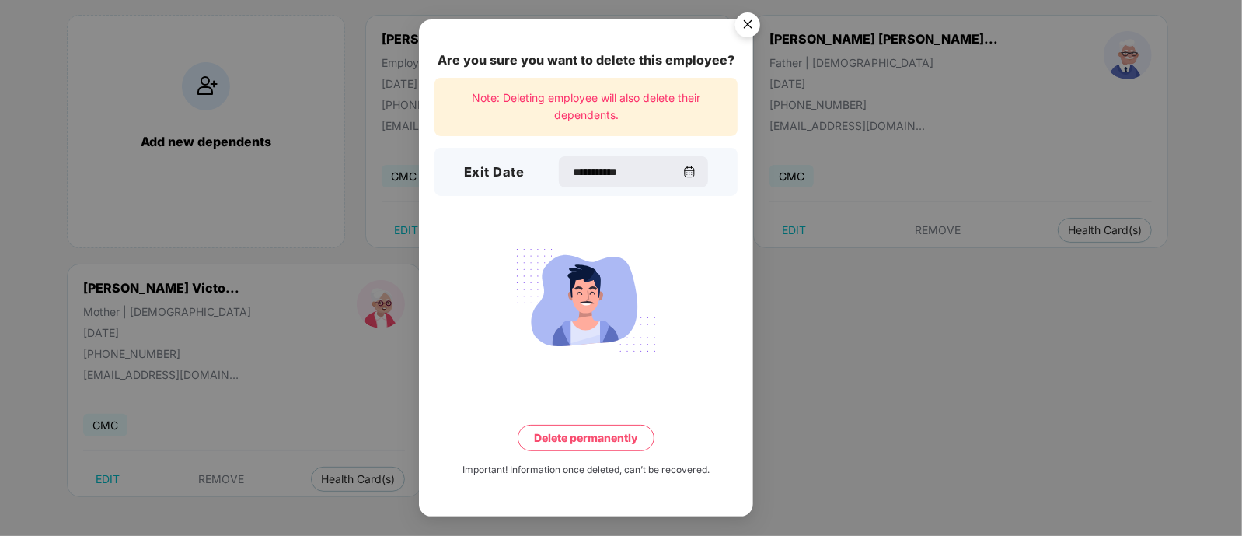
click at [675, 227] on div "**********" at bounding box center [586, 267] width 334 height 496
click at [634, 439] on button "Delete permanently" at bounding box center [586, 437] width 137 height 26
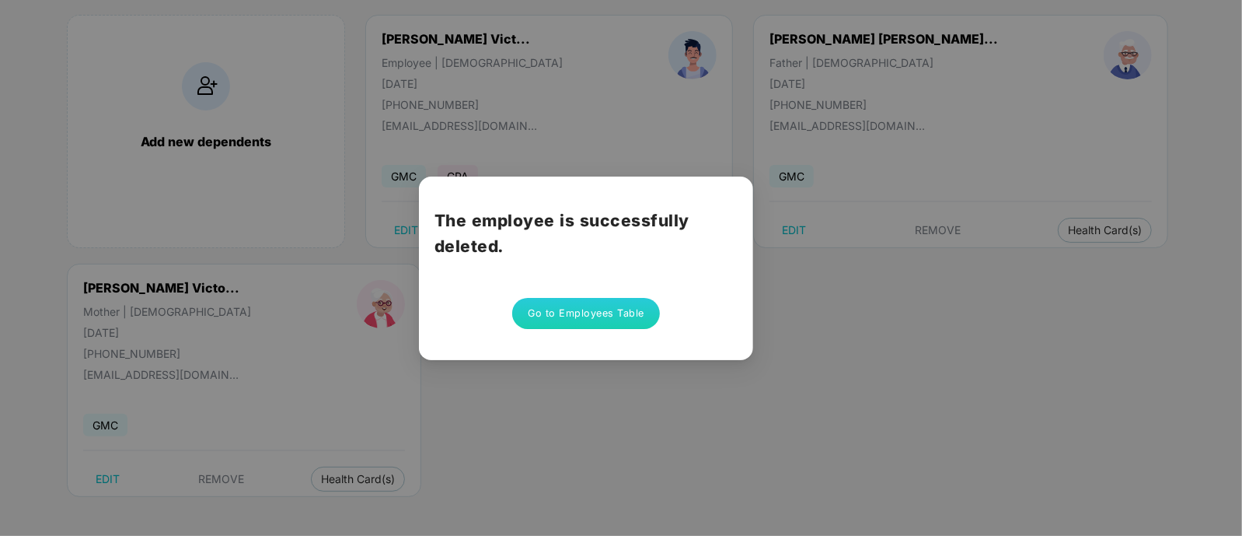
click at [631, 316] on button "Go to Employees Table" at bounding box center [586, 313] width 148 height 31
